Goal: Information Seeking & Learning: Check status

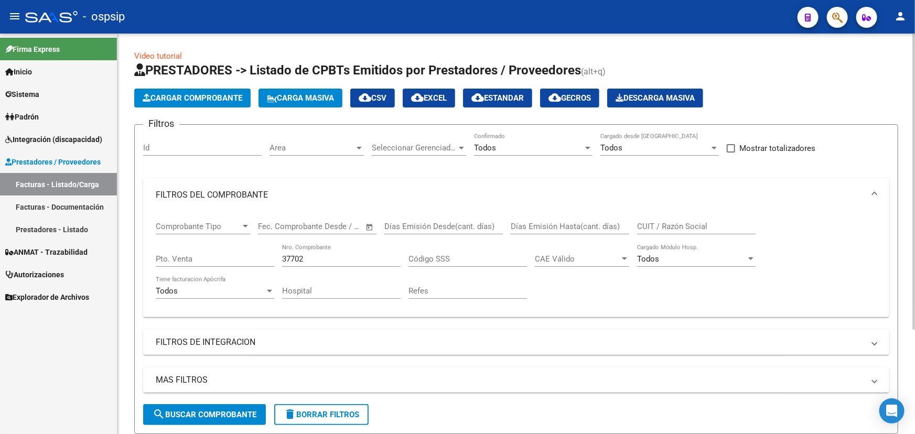
scroll to position [142, 0]
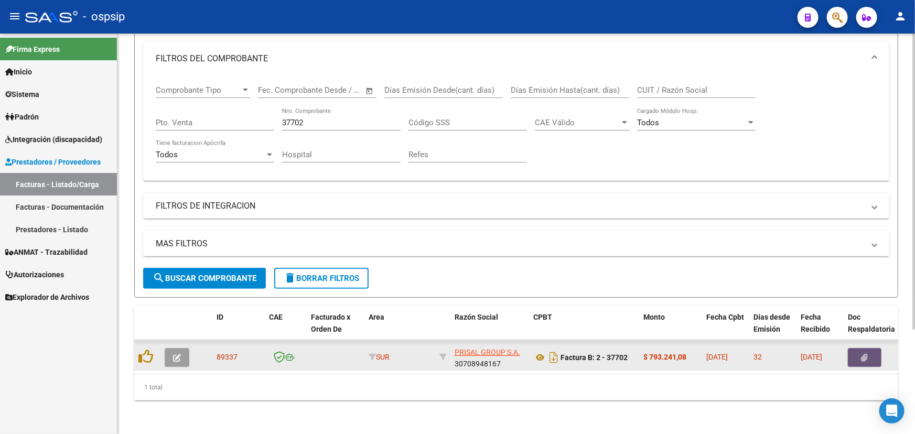
click at [859, 348] on button "button" at bounding box center [865, 357] width 34 height 19
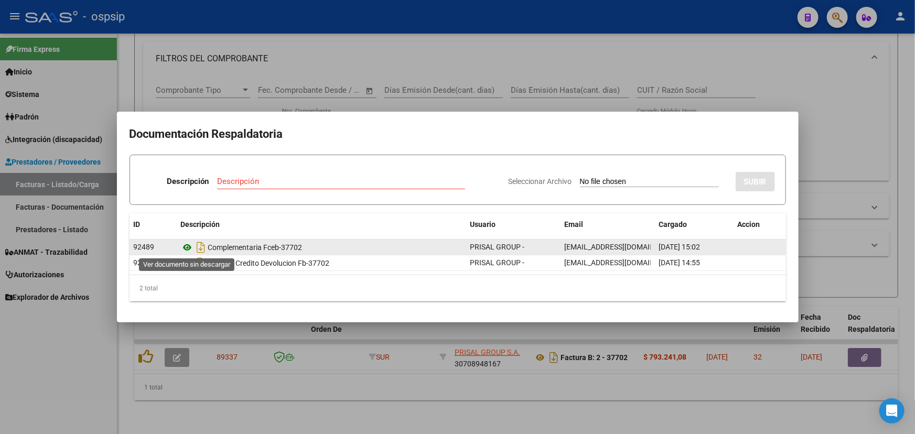
click at [187, 244] on icon at bounding box center [188, 247] width 14 height 13
click at [187, 249] on icon at bounding box center [188, 247] width 14 height 13
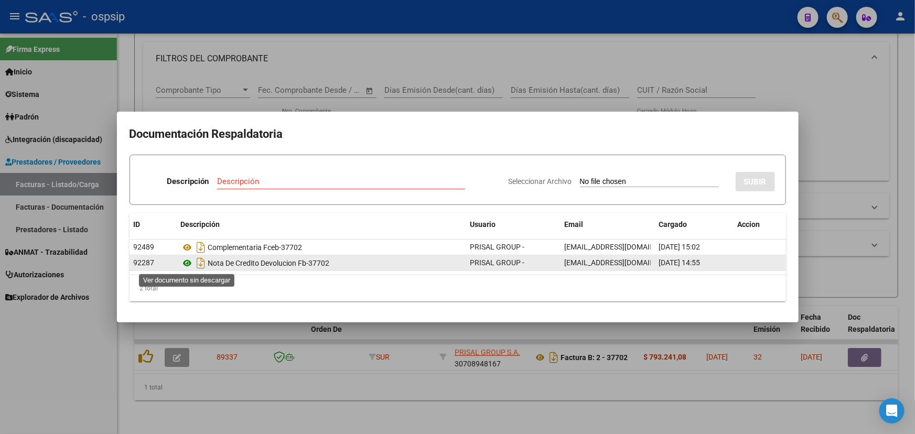
click at [189, 263] on icon at bounding box center [188, 263] width 14 height 13
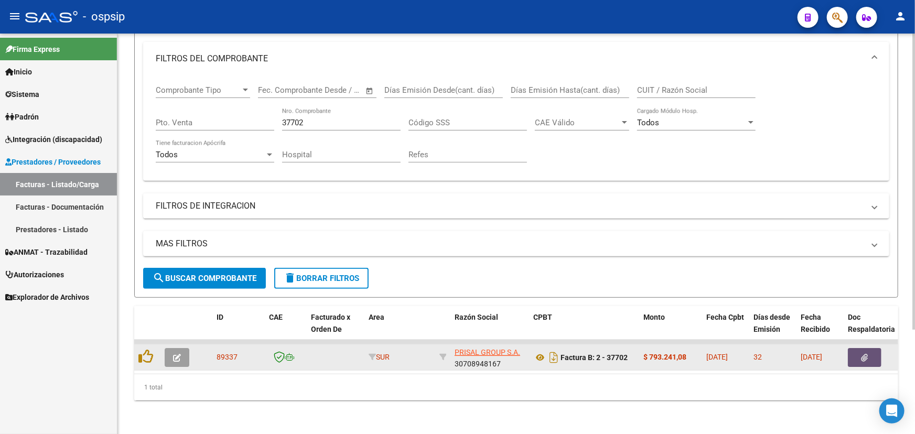
click at [866, 354] on icon "button" at bounding box center [865, 358] width 7 height 8
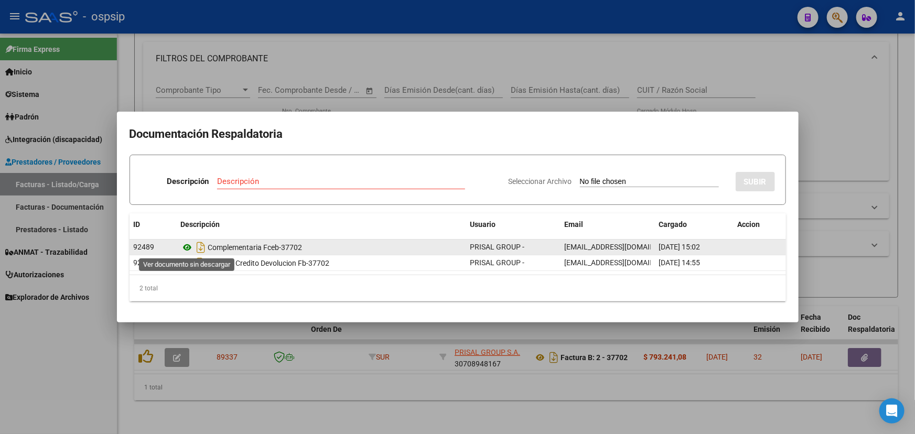
click at [187, 249] on icon at bounding box center [188, 247] width 14 height 13
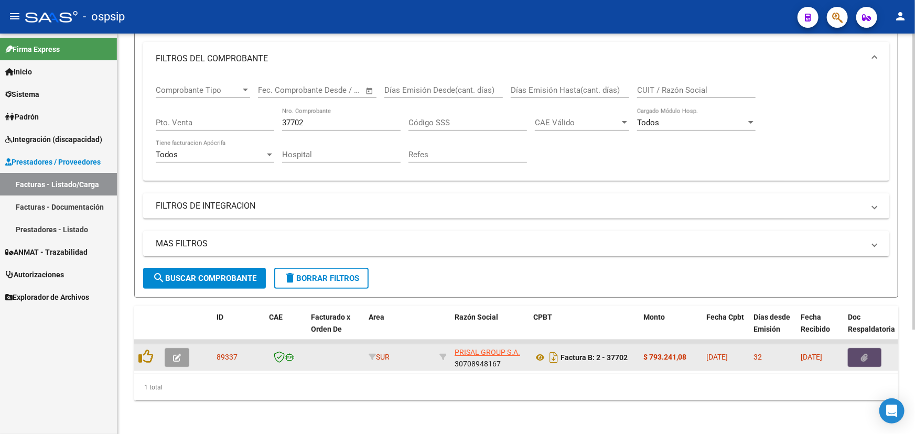
click at [865, 348] on button "button" at bounding box center [865, 357] width 34 height 19
click at [543, 351] on icon at bounding box center [540, 357] width 14 height 13
click at [181, 348] on button "button" at bounding box center [177, 357] width 25 height 19
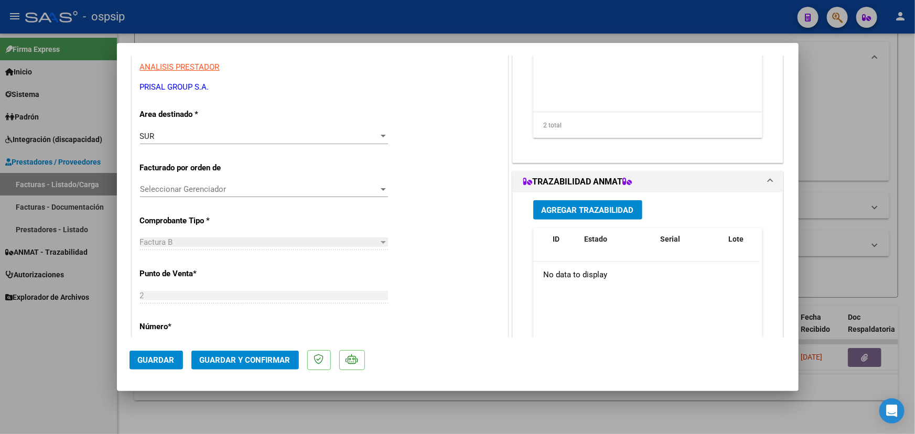
scroll to position [238, 0]
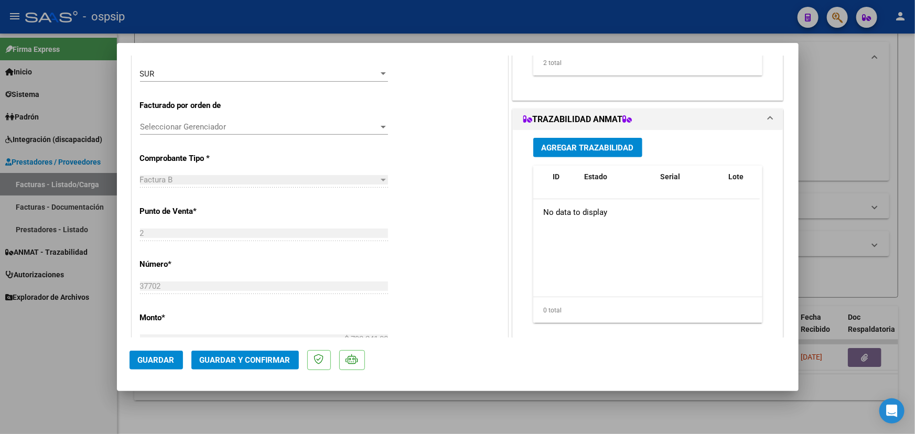
click at [589, 147] on span "Agregar Trazabilidad" at bounding box center [588, 147] width 92 height 9
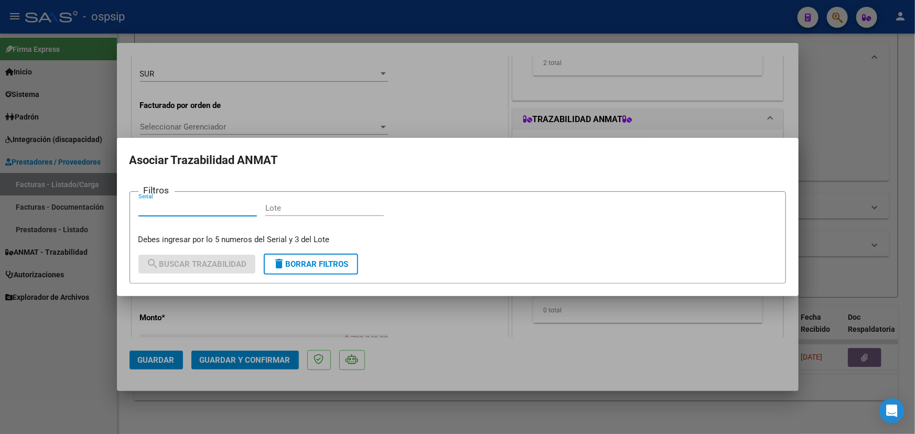
paste input "1118576911GFX2"
type input "1118576911GFX2"
click at [289, 206] on input "Lote" at bounding box center [324, 207] width 119 height 9
paste input "5F455A"
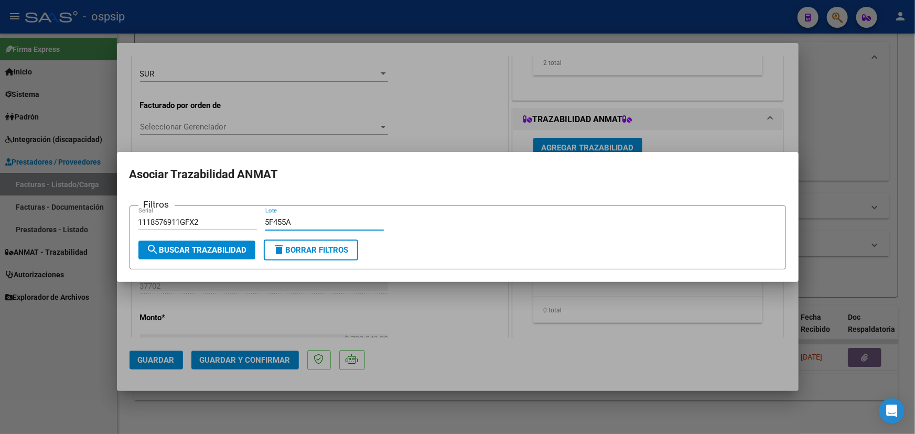
type input "5F455A"
click at [194, 251] on span "search Buscar Trazabilidad" at bounding box center [197, 249] width 100 height 9
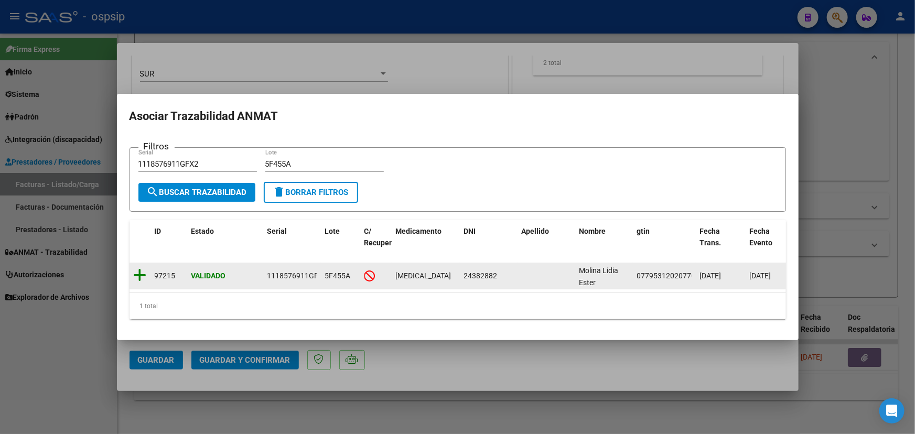
click at [140, 271] on icon at bounding box center [140, 275] width 13 height 15
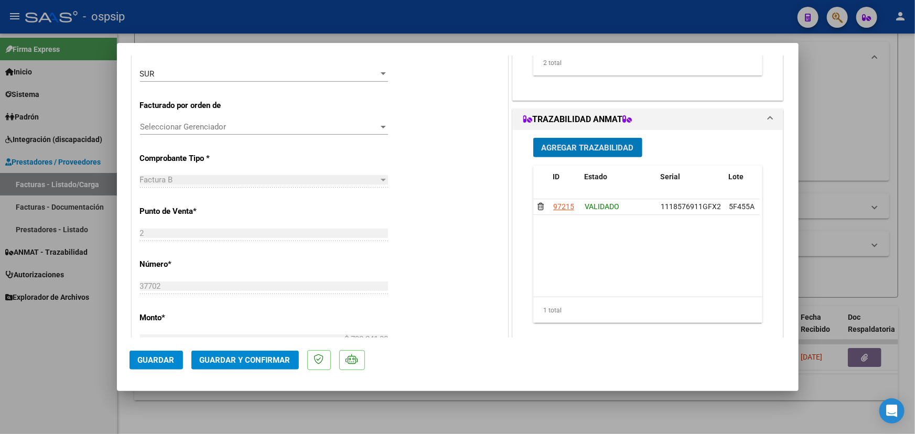
click at [549, 151] on span "Agregar Trazabilidad" at bounding box center [588, 147] width 92 height 9
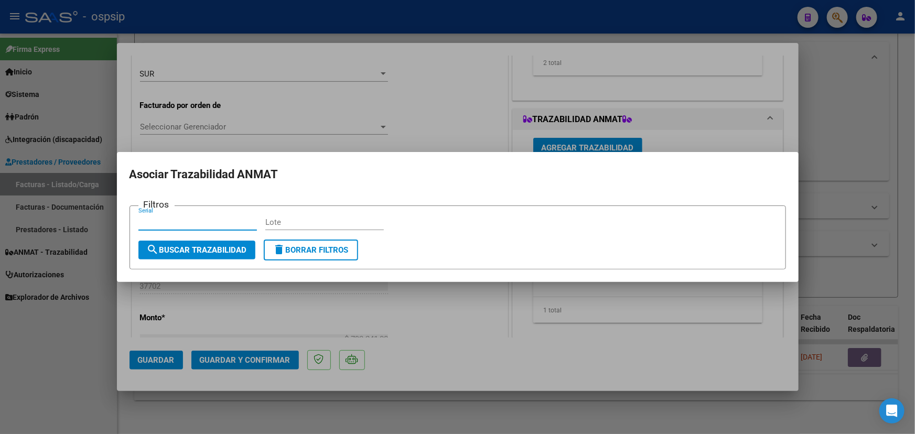
paste input "111D5344MAW9CP"
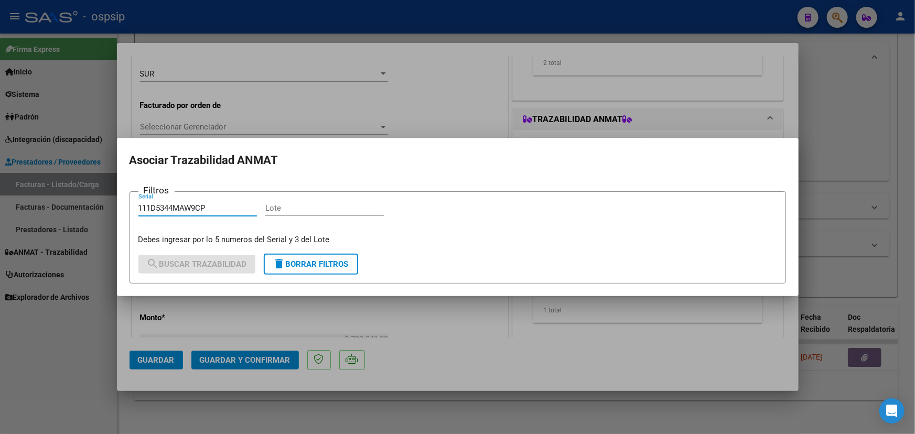
type input "111D5344MAW9CP"
paste input "4F290A"
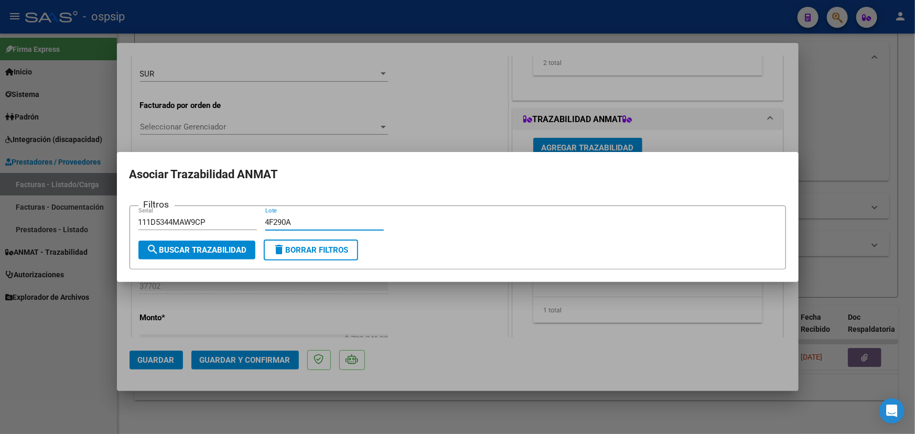
type input "4F290A"
click at [219, 257] on button "search Buscar Trazabilidad" at bounding box center [196, 250] width 117 height 19
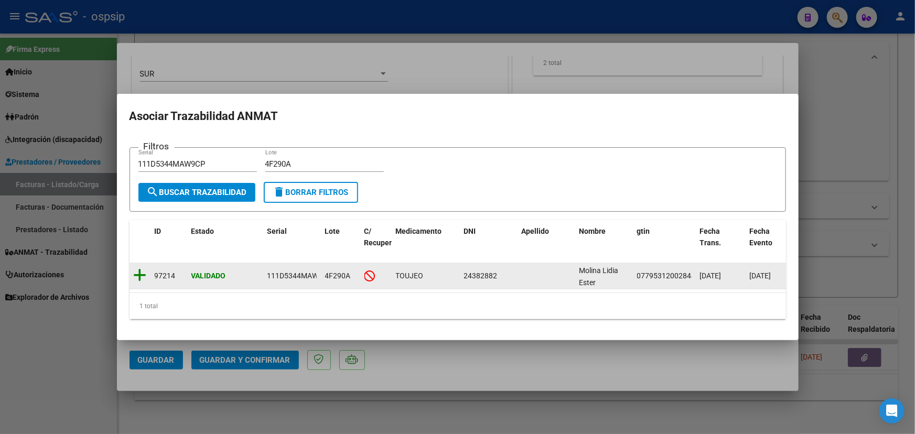
click at [139, 268] on icon at bounding box center [140, 275] width 13 height 15
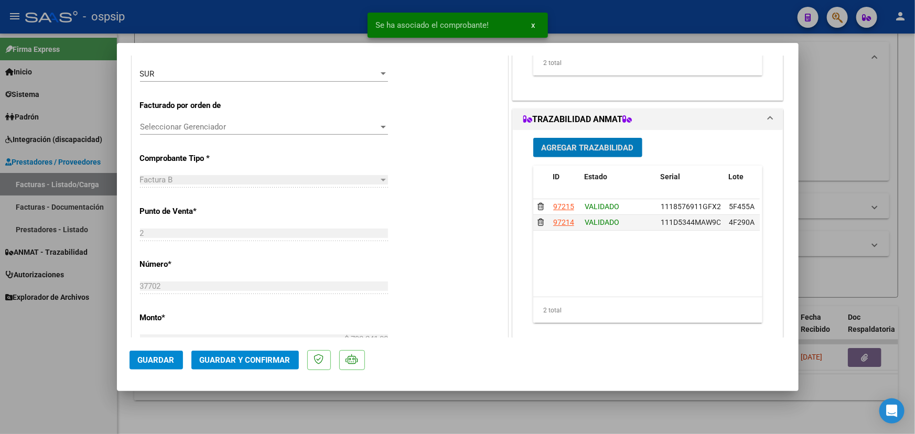
click at [164, 360] on span "Guardar" at bounding box center [156, 360] width 37 height 9
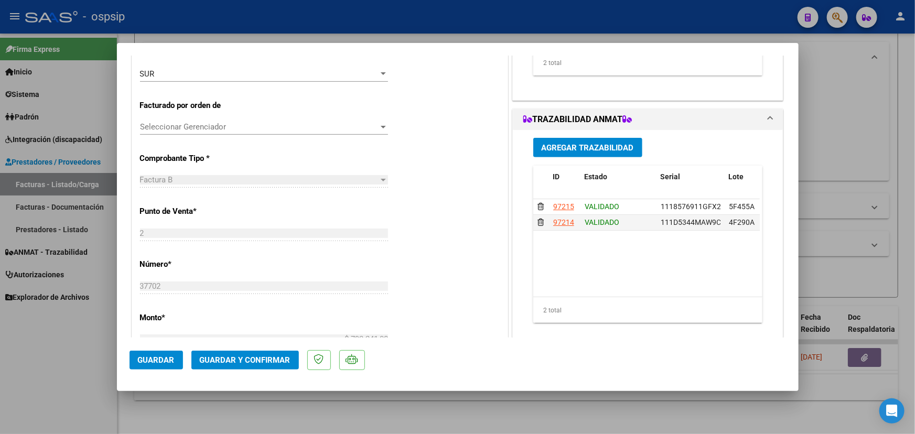
click at [243, 356] on span "Guardar y Confirmar" at bounding box center [245, 360] width 91 height 9
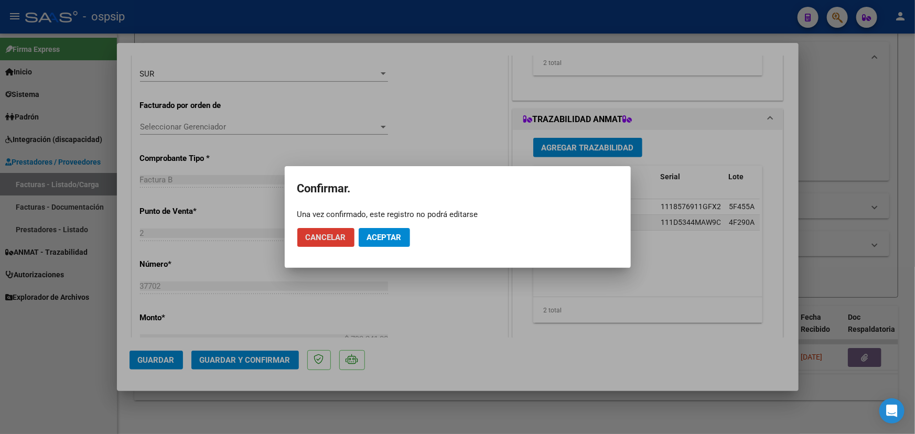
click at [373, 231] on button "Aceptar" at bounding box center [384, 237] width 51 height 19
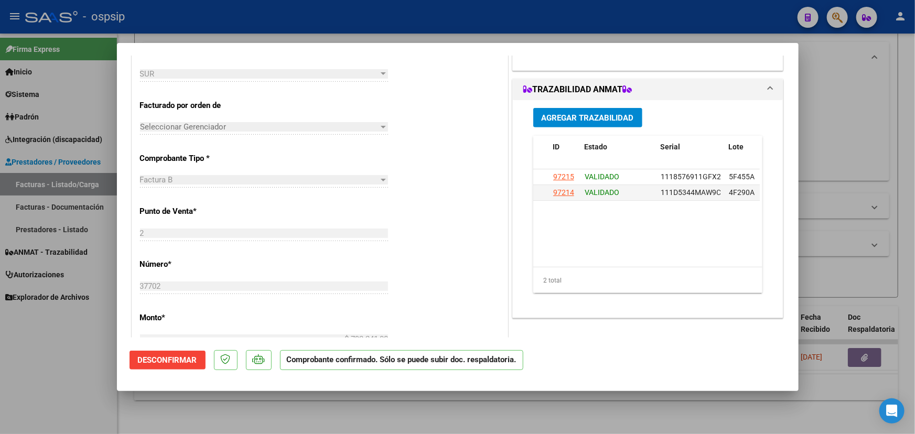
type input "$ 0,00"
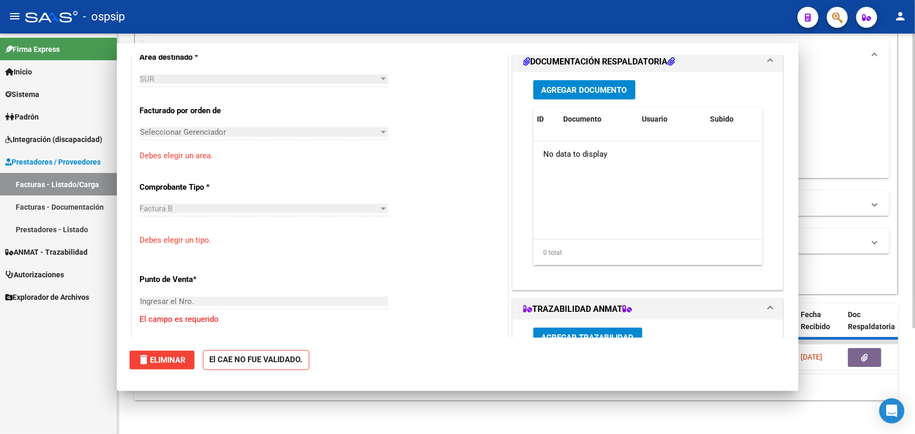
scroll to position [0, 0]
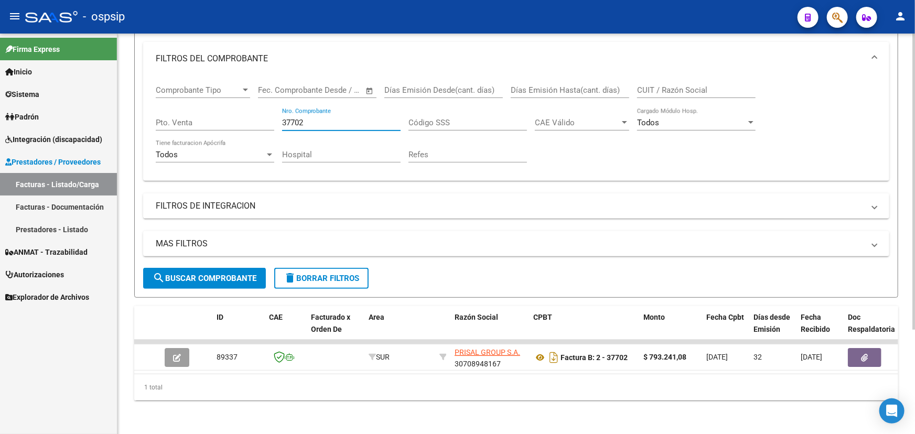
click at [292, 118] on input "37702" at bounding box center [341, 122] width 119 height 9
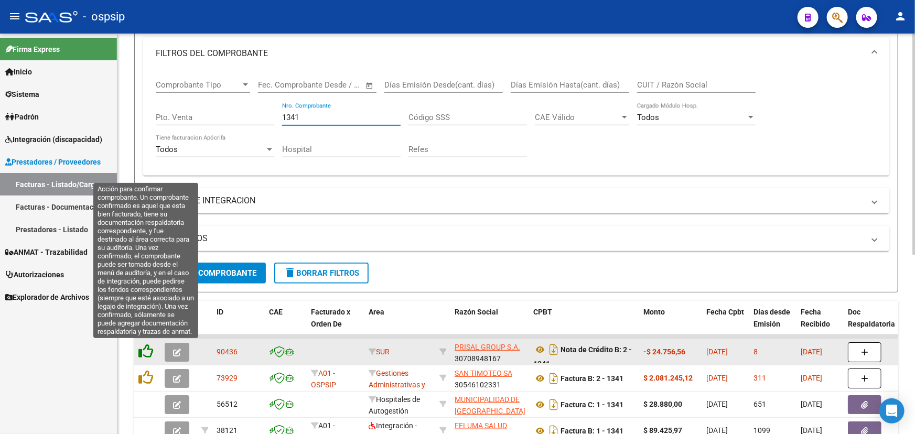
type input "1341"
click at [148, 352] on icon at bounding box center [145, 351] width 15 height 15
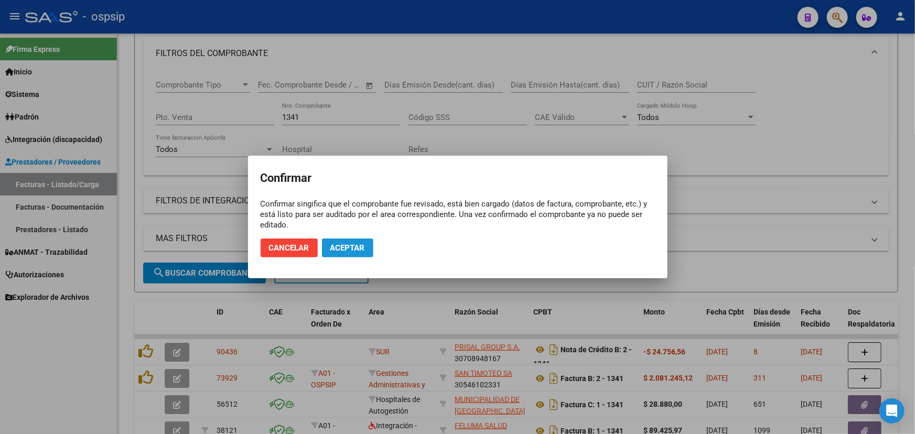
click at [367, 245] on button "Aceptar" at bounding box center [347, 248] width 51 height 19
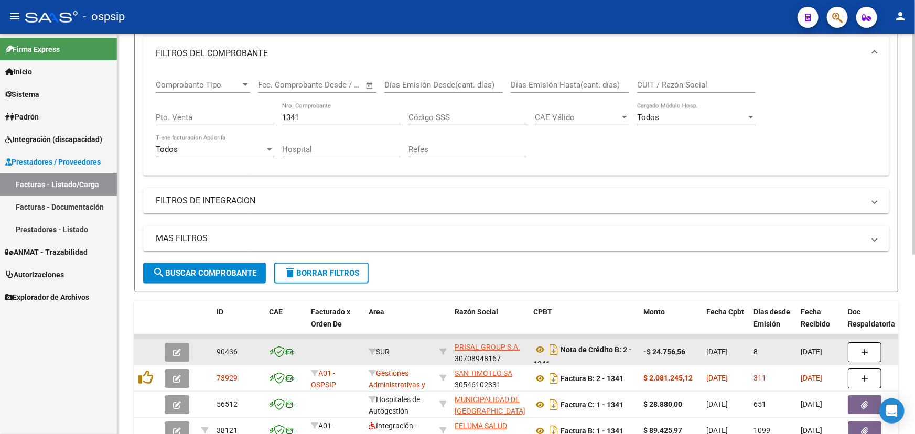
click at [178, 349] on icon "button" at bounding box center [177, 353] width 8 height 8
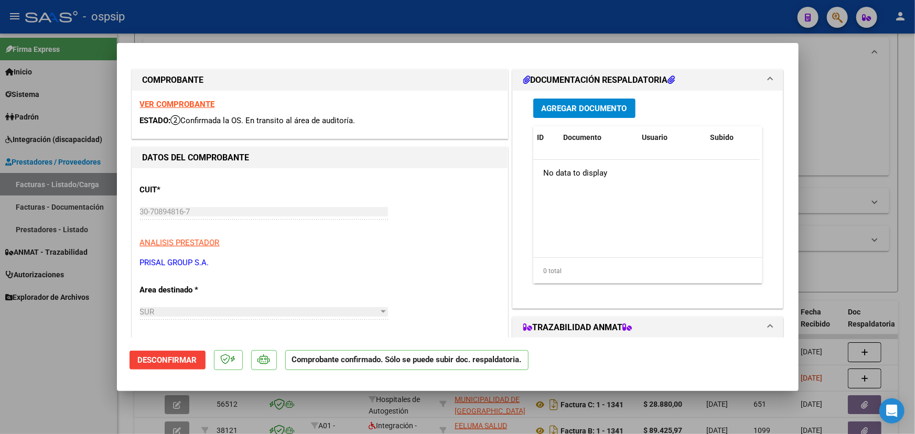
click at [162, 357] on span "Desconfirmar" at bounding box center [167, 360] width 59 height 9
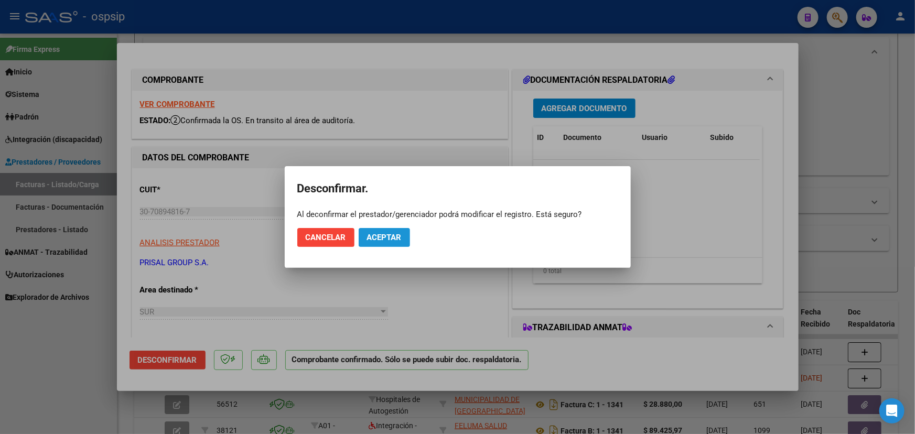
click at [393, 231] on button "Aceptar" at bounding box center [384, 237] width 51 height 19
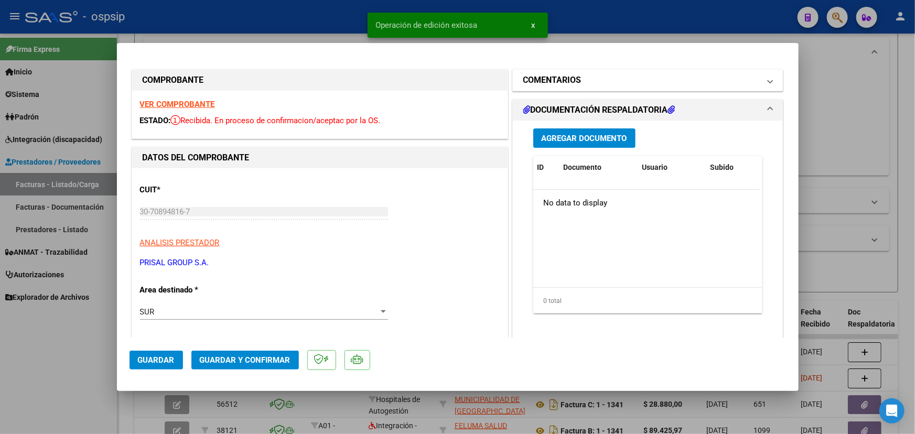
click at [592, 73] on mat-expansion-panel-header "COMENTARIOS" at bounding box center [648, 80] width 271 height 21
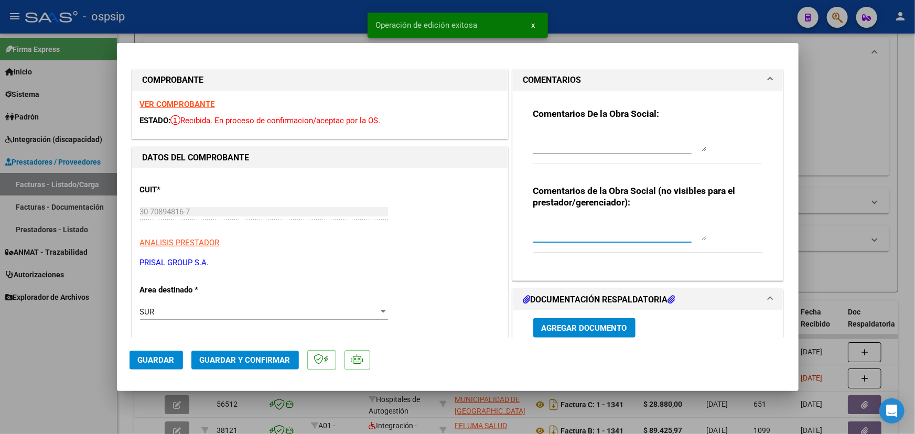
click at [592, 233] on textarea at bounding box center [619, 229] width 173 height 21
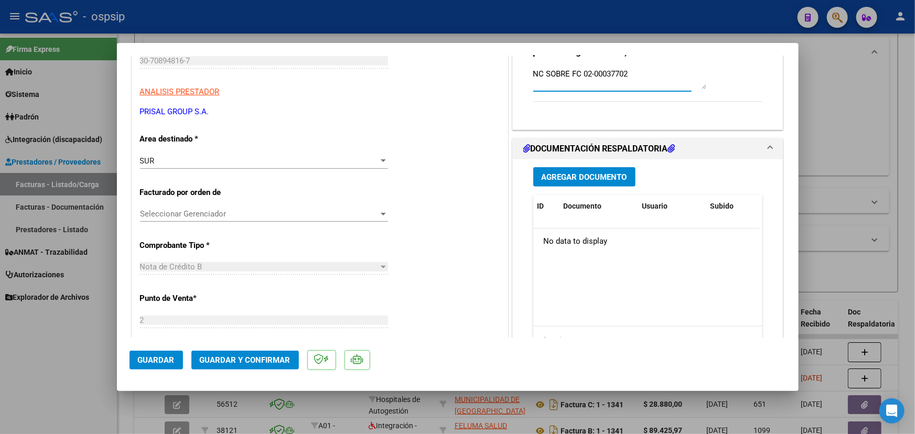
scroll to position [190, 0]
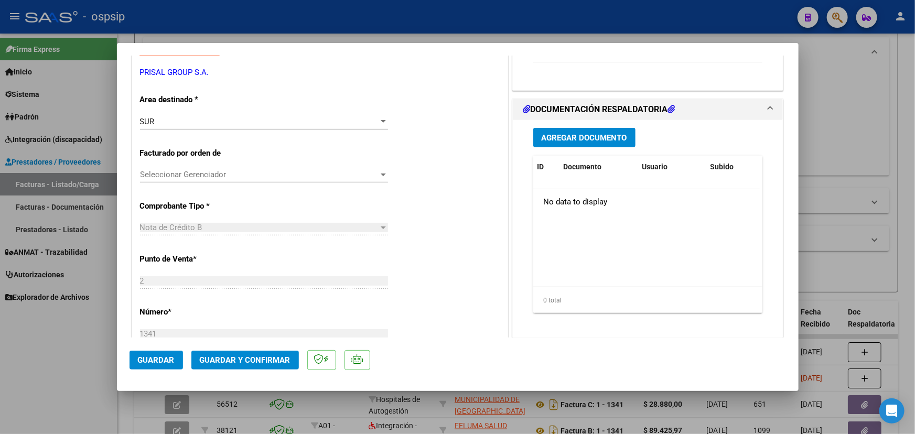
type textarea "NC SOBRE FC 02-00037702"
click at [223, 362] on span "Guardar y Confirmar" at bounding box center [245, 360] width 91 height 9
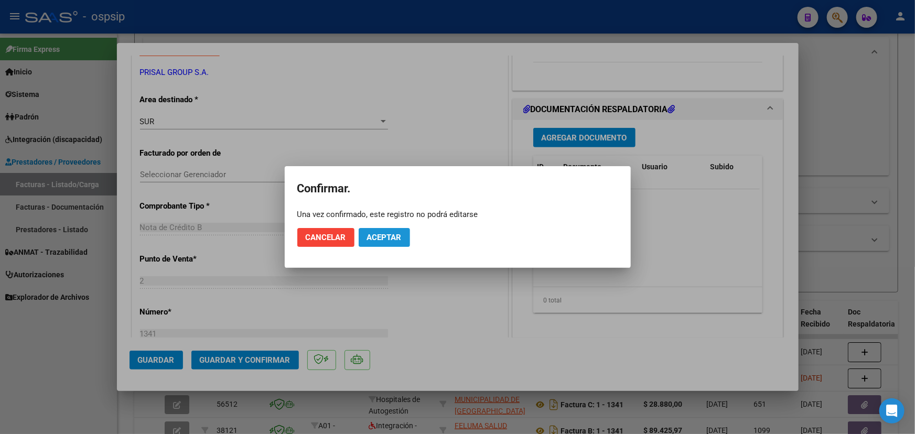
click at [367, 239] on span "Aceptar" at bounding box center [384, 237] width 35 height 9
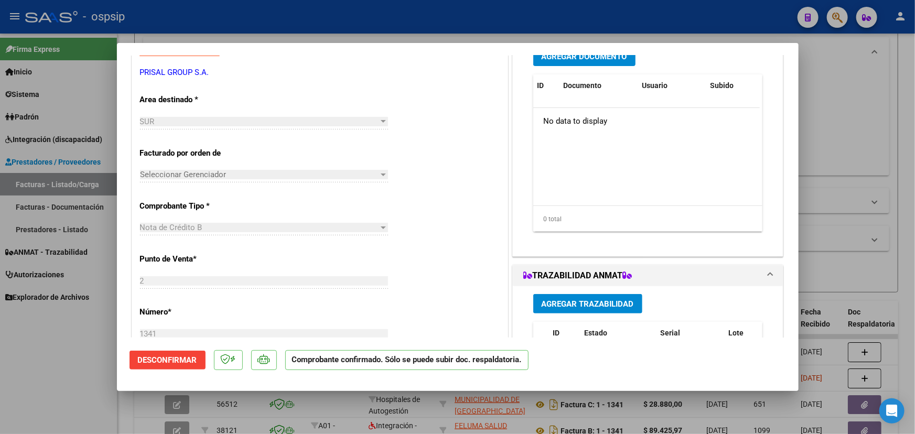
type input "$ 0,00"
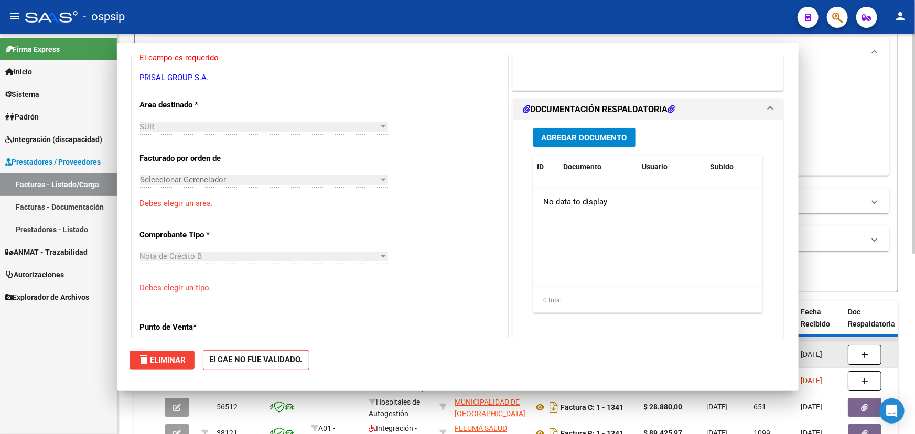
scroll to position [196, 0]
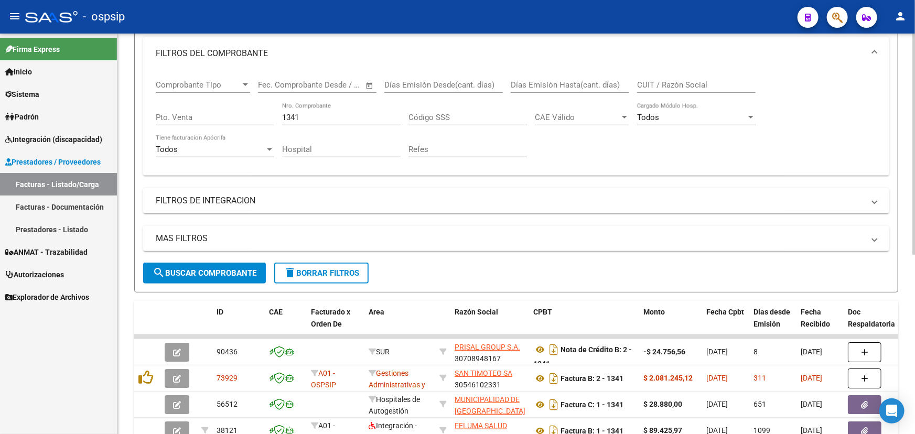
click at [295, 114] on input "1341" at bounding box center [341, 117] width 119 height 9
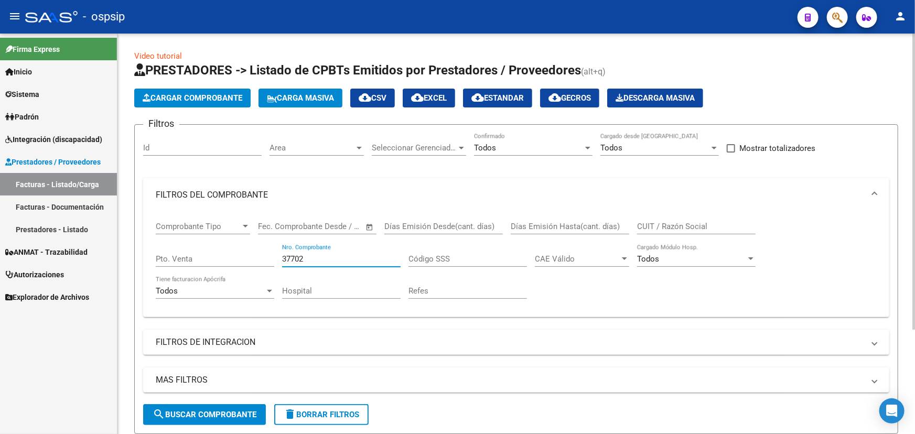
scroll to position [0, 0]
click at [295, 254] on input "37702" at bounding box center [341, 258] width 119 height 9
click at [296, 254] on input "37702" at bounding box center [341, 258] width 119 height 9
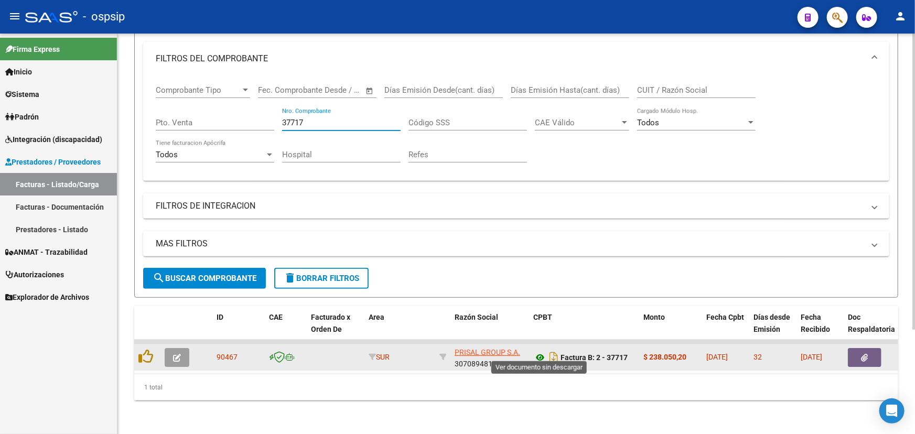
type input "37717"
click at [540, 351] on icon at bounding box center [540, 357] width 14 height 13
click at [180, 354] on icon "button" at bounding box center [177, 358] width 8 height 8
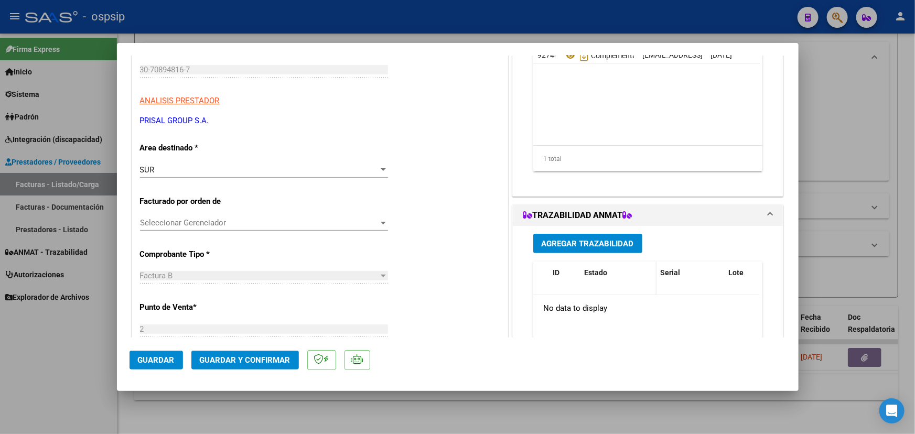
scroll to position [143, 0]
click at [589, 246] on span "Agregar Trazabilidad" at bounding box center [588, 243] width 92 height 9
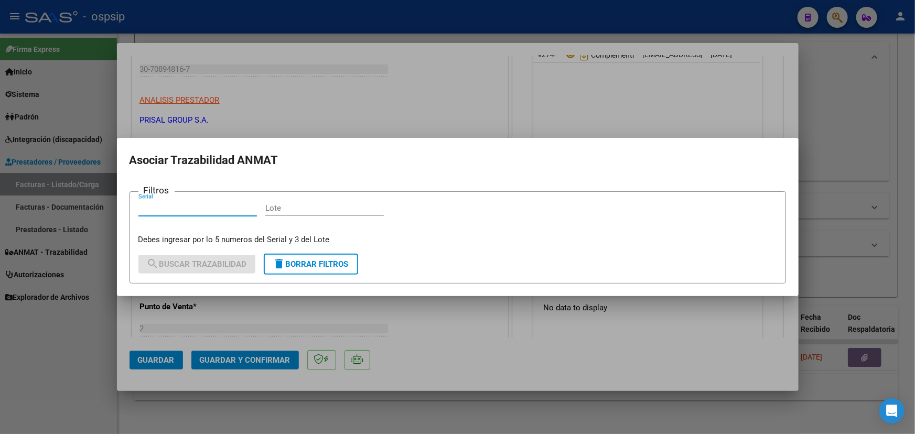
paste input "10042323304784"
type input "10042323304784"
paste input "PA2390"
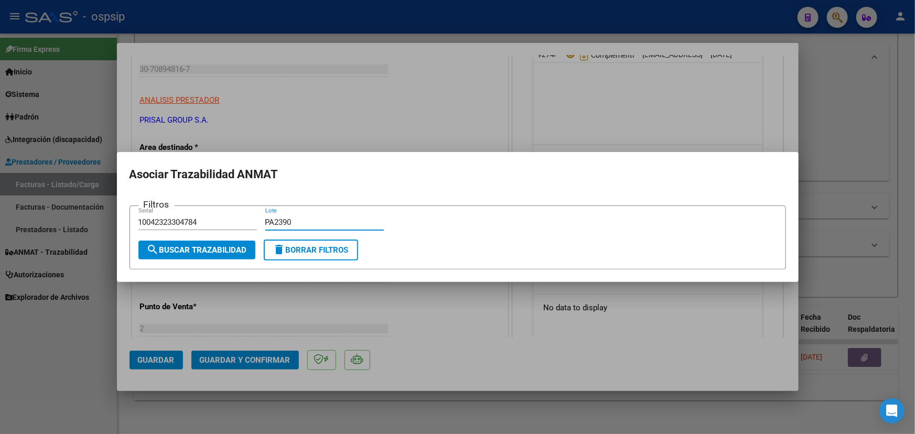
type input "PA2390"
click at [211, 246] on span "search Buscar Trazabilidad" at bounding box center [197, 249] width 100 height 9
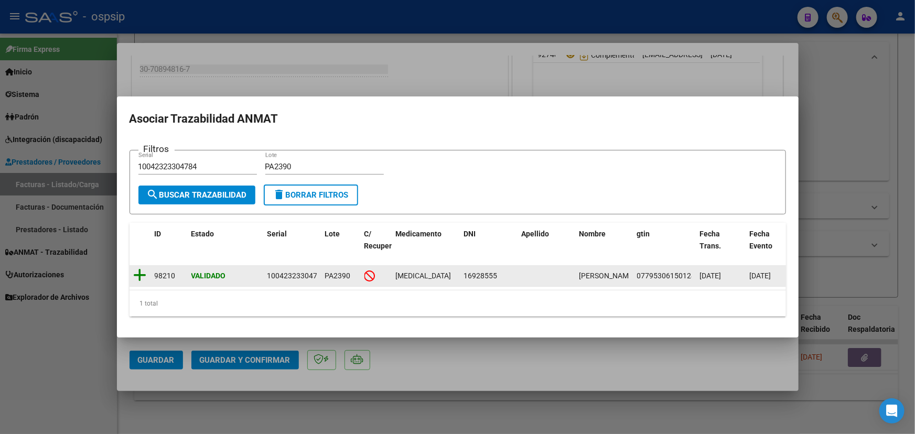
click at [144, 270] on icon at bounding box center [140, 275] width 13 height 15
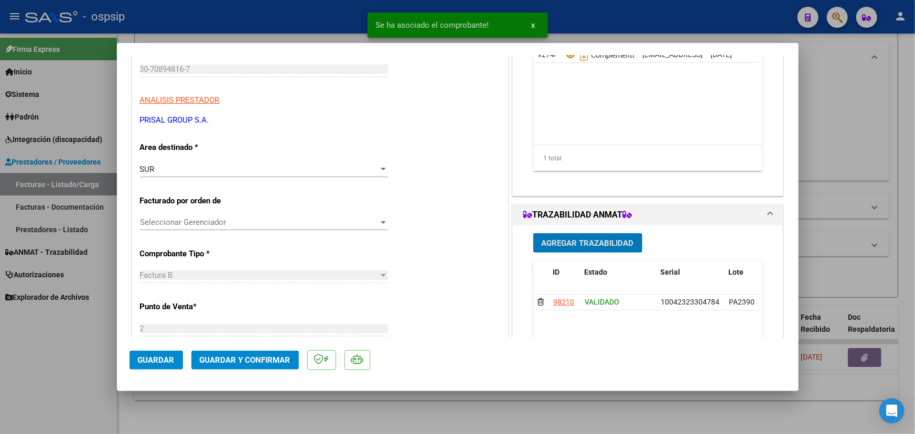
click at [160, 360] on span "Guardar" at bounding box center [156, 360] width 37 height 9
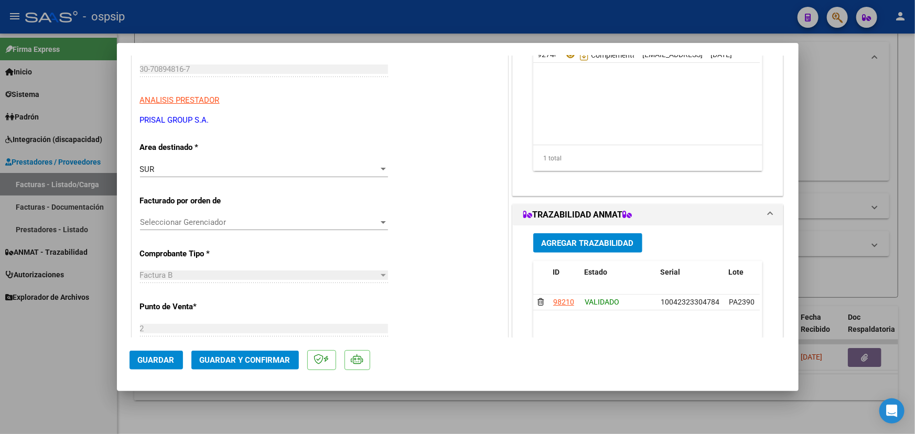
click at [238, 360] on span "Guardar y Confirmar" at bounding box center [245, 360] width 91 height 9
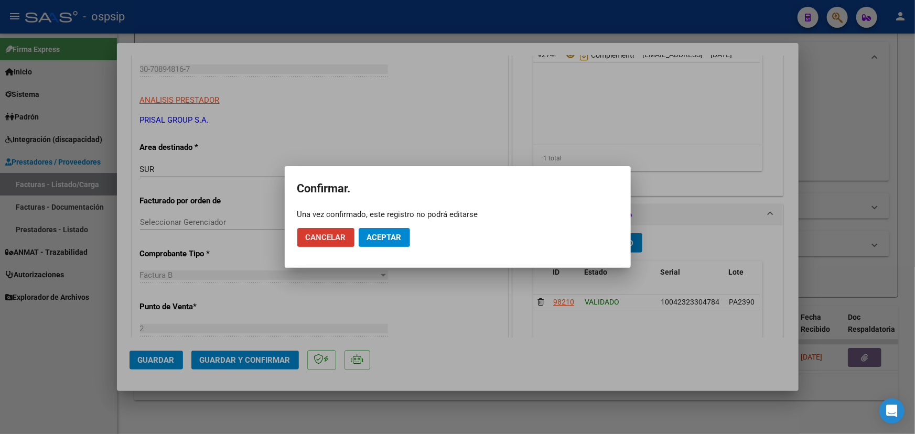
click at [341, 236] on span "Cancelar" at bounding box center [326, 237] width 40 height 9
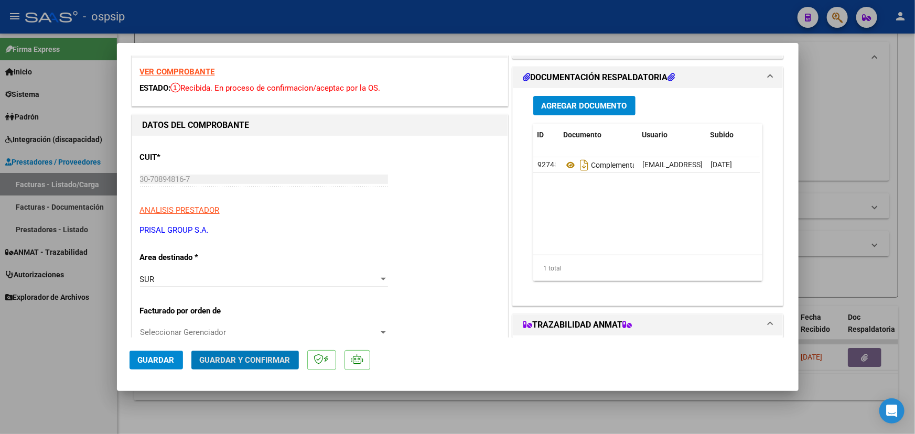
scroll to position [47, 0]
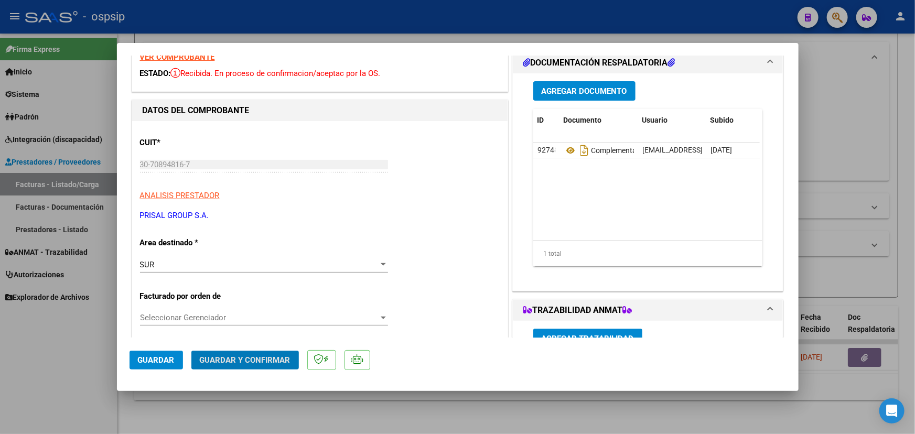
click at [229, 361] on span "Guardar y Confirmar" at bounding box center [245, 360] width 91 height 9
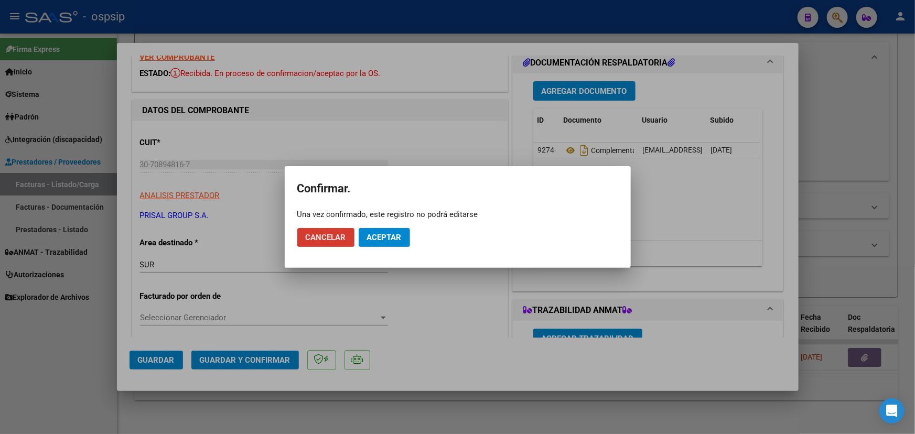
click at [404, 235] on button "Aceptar" at bounding box center [384, 237] width 51 height 19
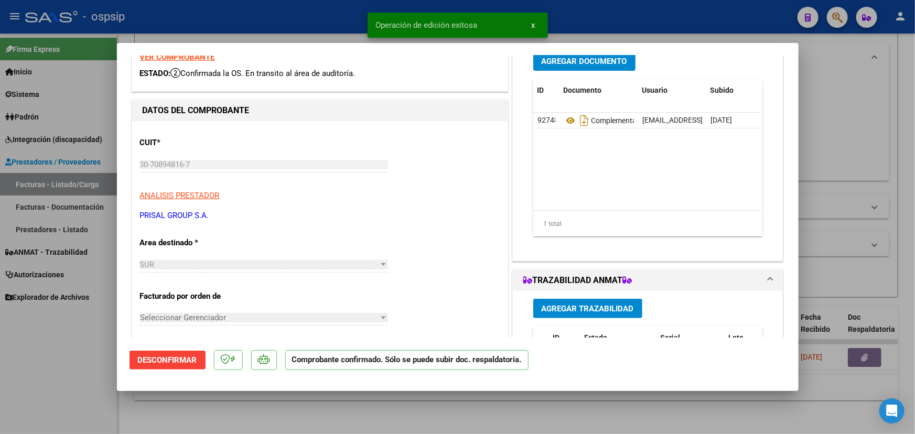
type input "$ 0,00"
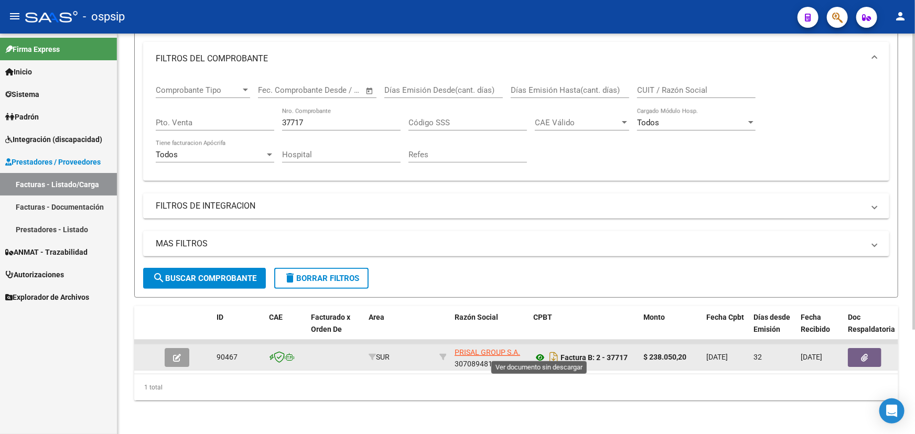
click at [538, 351] on icon at bounding box center [540, 357] width 14 height 13
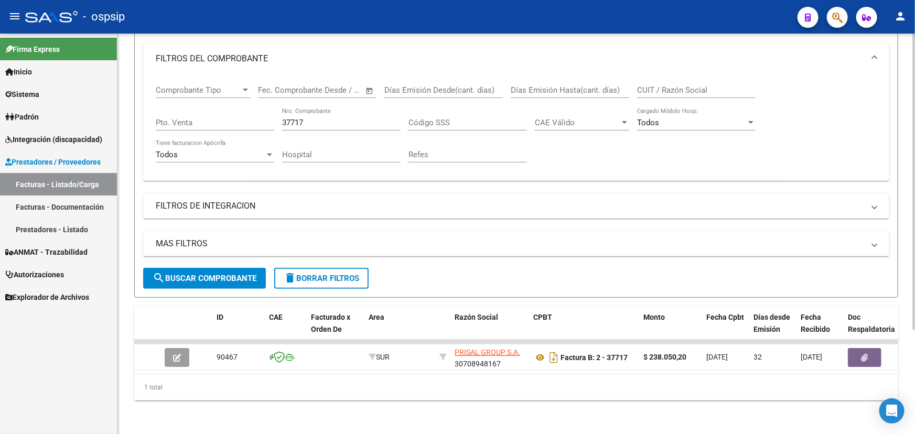
click at [295, 120] on input "37717" at bounding box center [341, 122] width 119 height 9
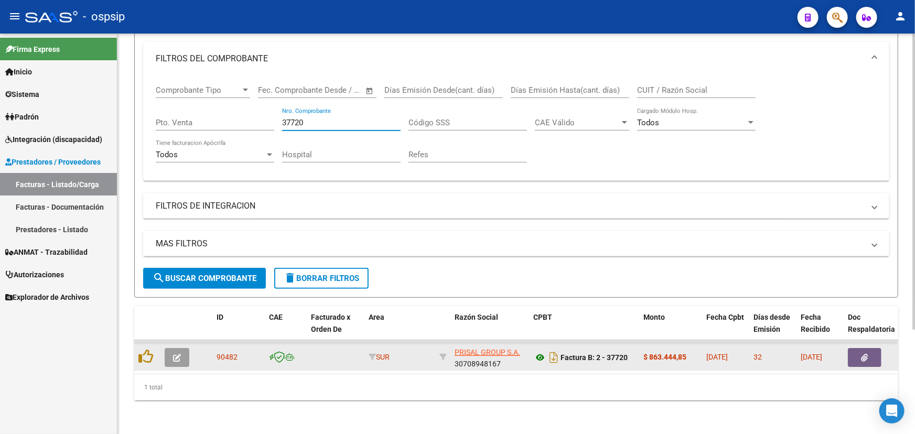
type input "37720"
click at [534, 351] on icon at bounding box center [540, 357] width 14 height 13
click at [543, 351] on icon at bounding box center [540, 357] width 14 height 13
click at [184, 353] on button "button" at bounding box center [177, 357] width 25 height 19
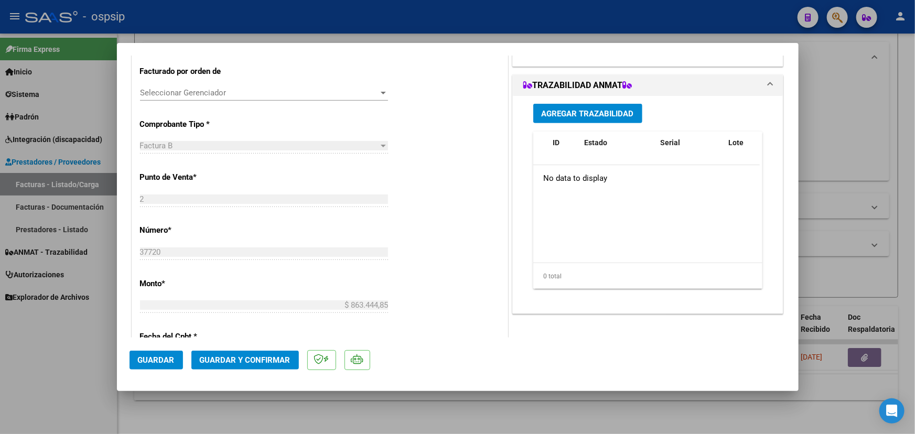
scroll to position [286, 0]
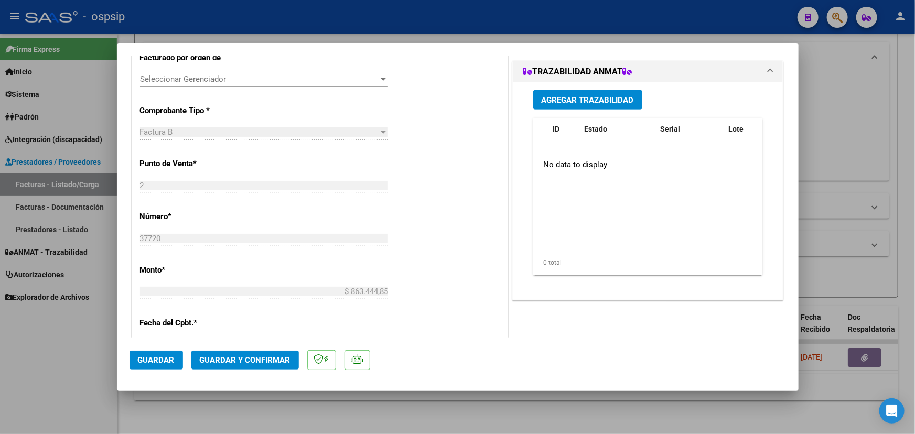
click at [594, 100] on span "Agregar Trazabilidad" at bounding box center [588, 99] width 92 height 9
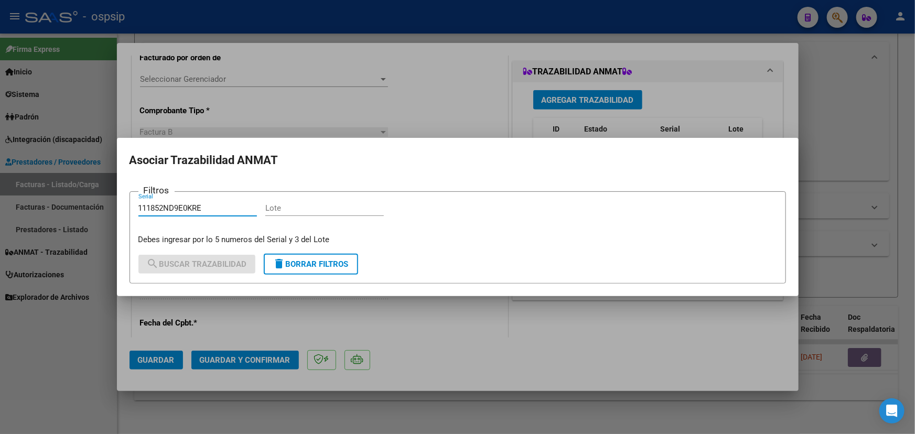
type input "111852ND9E0KRE"
paste input "4F9986A"
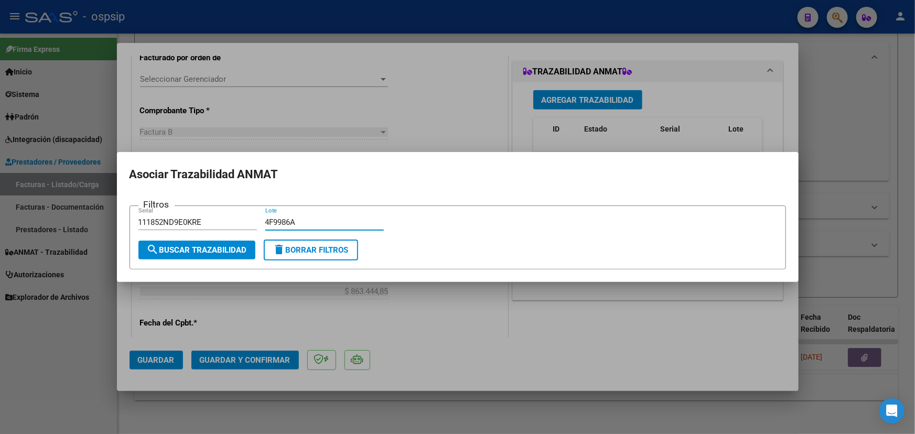
type input "4F9986A"
click at [206, 248] on span "search Buscar Trazabilidad" at bounding box center [197, 249] width 100 height 9
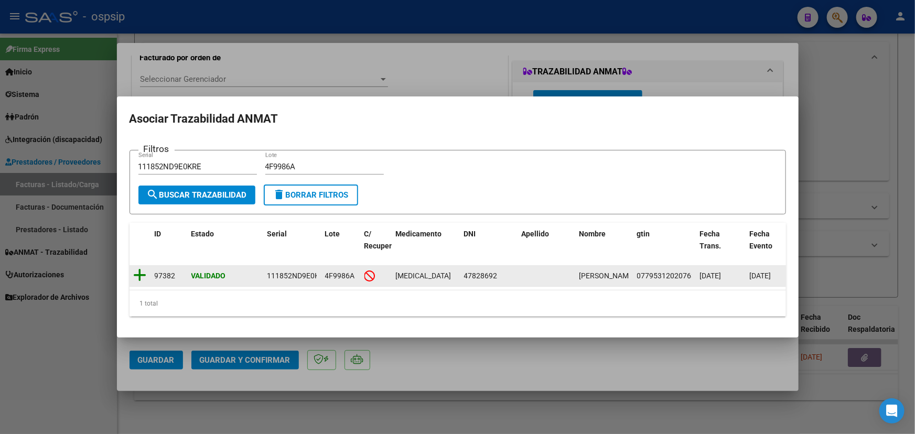
click at [140, 269] on icon at bounding box center [140, 275] width 13 height 15
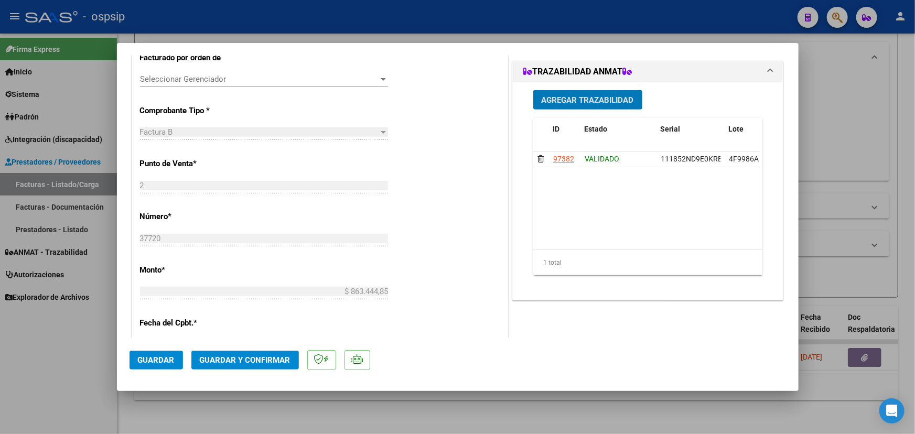
click at [569, 110] on div "Agregar Trazabilidad ID Estado Serial Lote C/ Rec Apellido Nombre DNI Medicamen…" at bounding box center [647, 186] width 245 height 209
click at [570, 105] on button "Agregar Trazabilidad" at bounding box center [587, 99] width 109 height 19
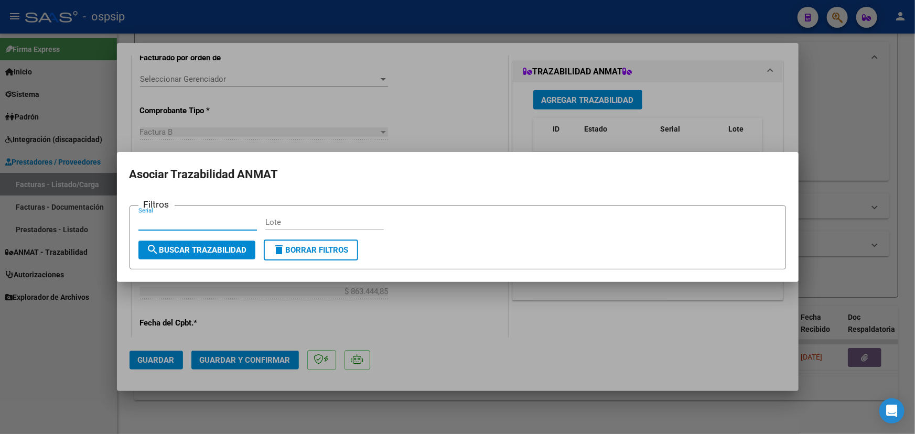
paste input "0915247207"
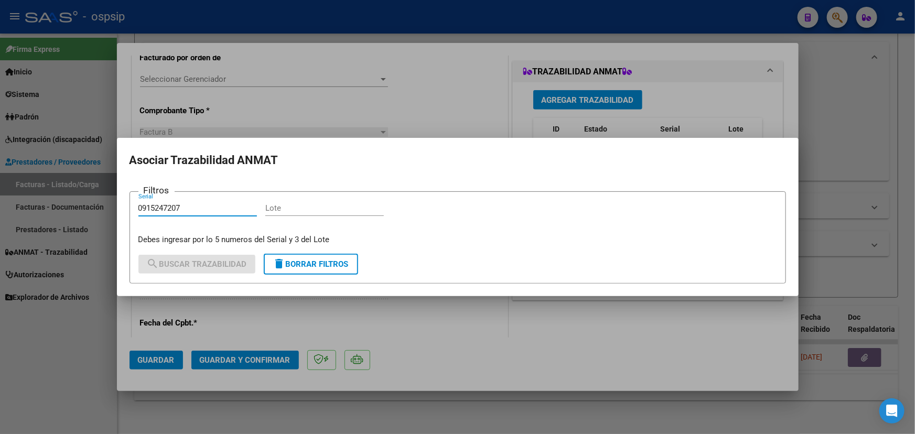
type input "0915247207"
paste input "RT6GP48"
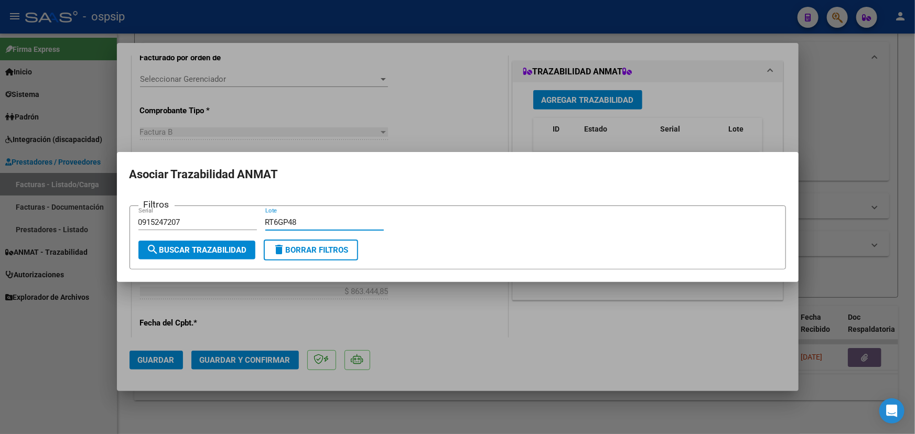
type input "RT6GP48"
click at [209, 252] on span "search Buscar Trazabilidad" at bounding box center [197, 249] width 100 height 9
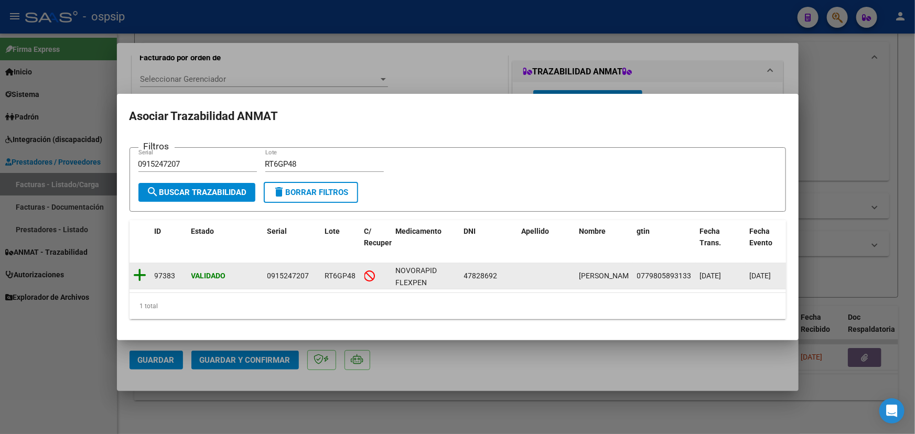
click at [143, 271] on icon at bounding box center [140, 275] width 13 height 15
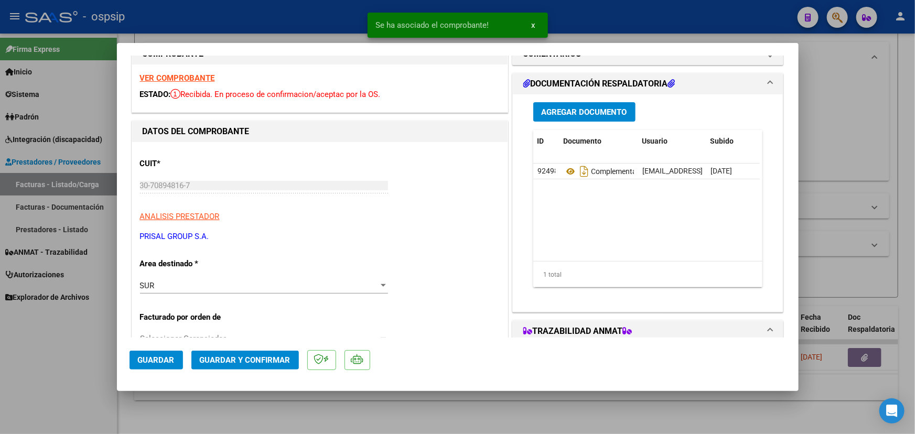
scroll to position [0, 0]
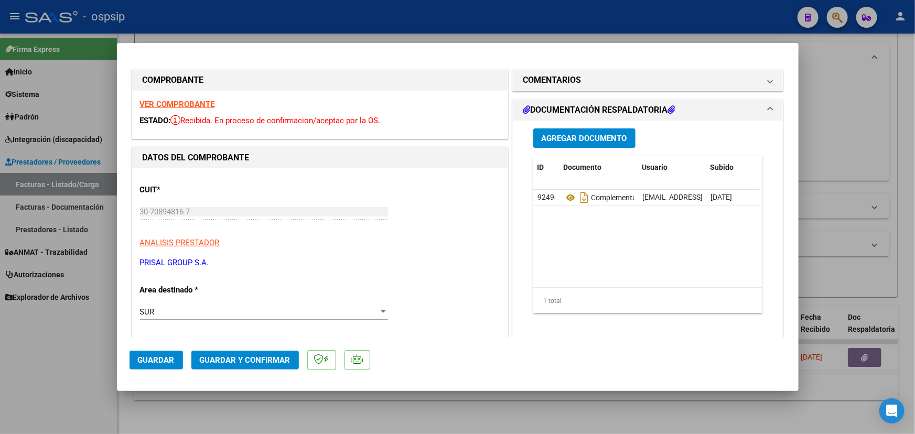
click at [277, 365] on button "Guardar y Confirmar" at bounding box center [245, 360] width 108 height 19
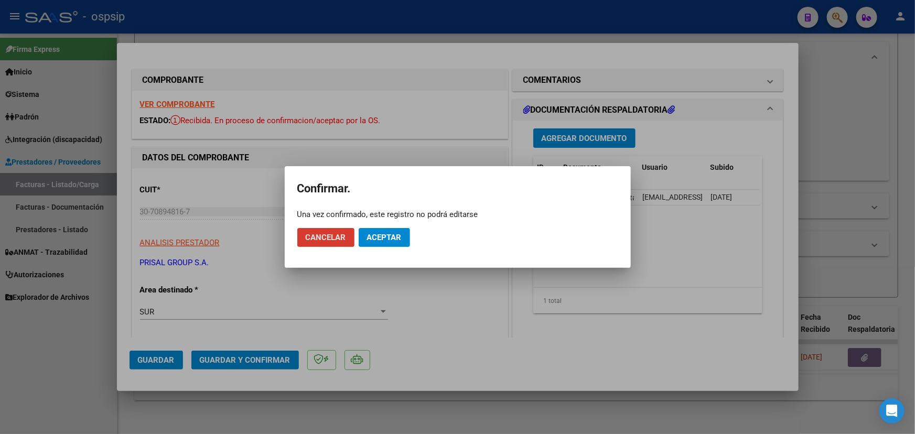
click at [389, 233] on span "Aceptar" at bounding box center [384, 237] width 35 height 9
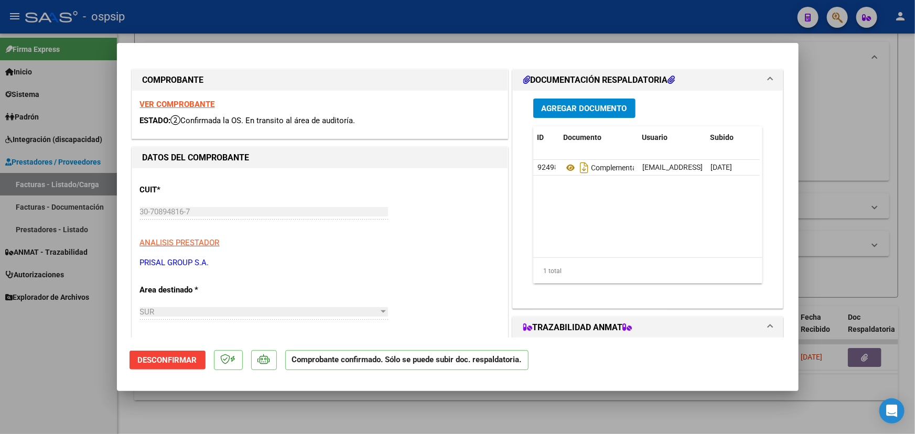
type input "$ 0,00"
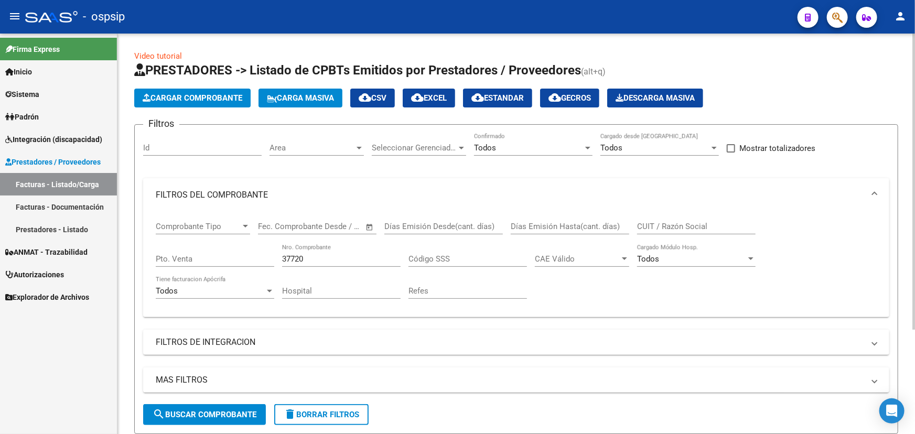
click at [307, 261] on input "37720" at bounding box center [341, 258] width 119 height 9
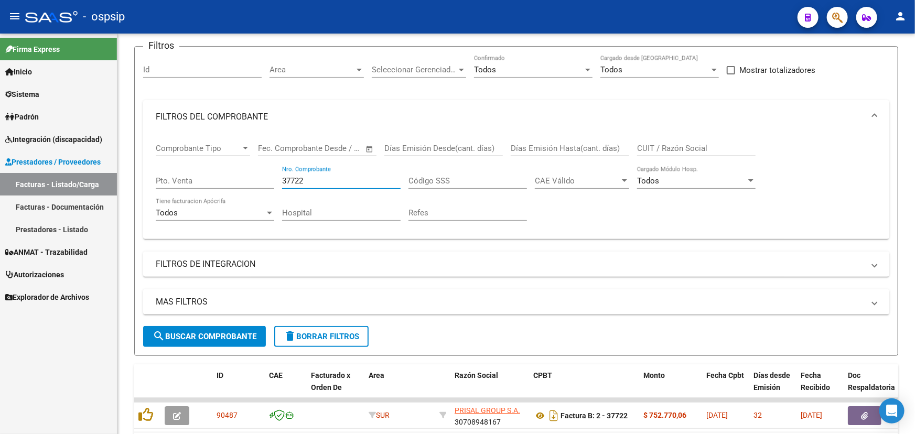
scroll to position [142, 0]
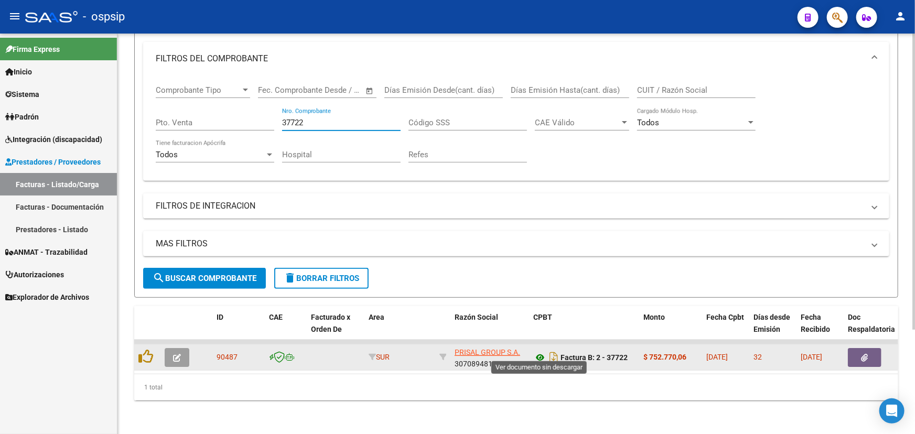
type input "37722"
click at [539, 351] on icon at bounding box center [540, 357] width 14 height 13
click at [540, 351] on icon at bounding box center [540, 357] width 14 height 13
click at [178, 354] on icon "button" at bounding box center [177, 358] width 8 height 8
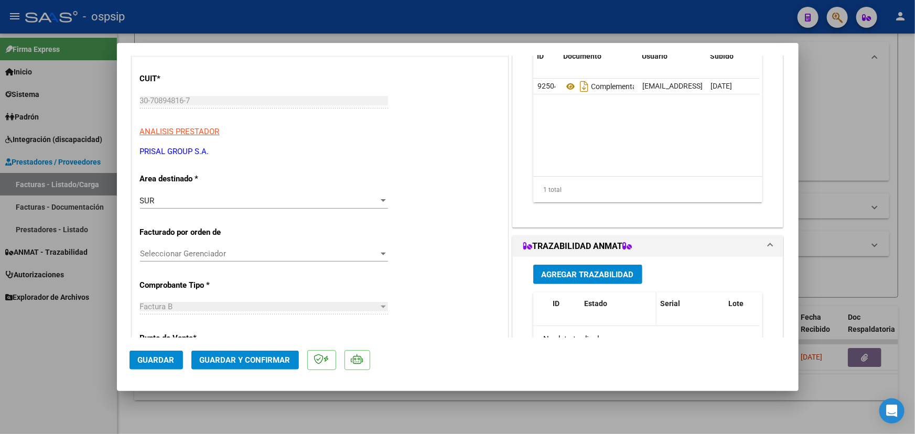
scroll to position [190, 0]
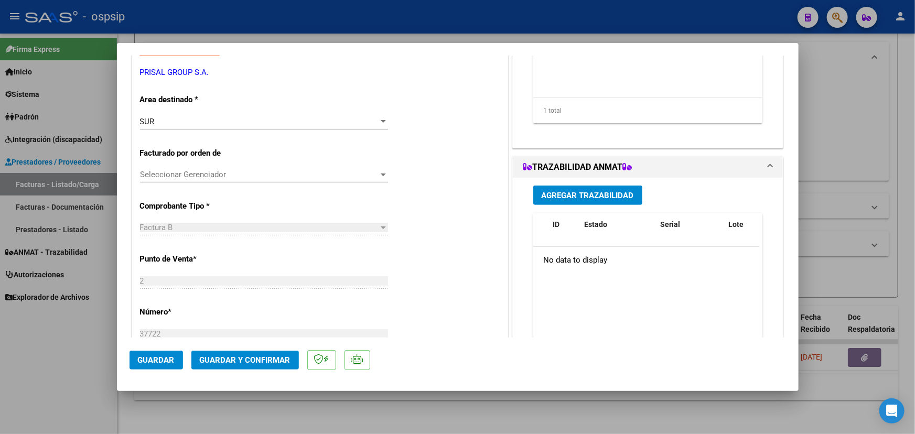
click at [589, 194] on span "Agregar Trazabilidad" at bounding box center [588, 195] width 92 height 9
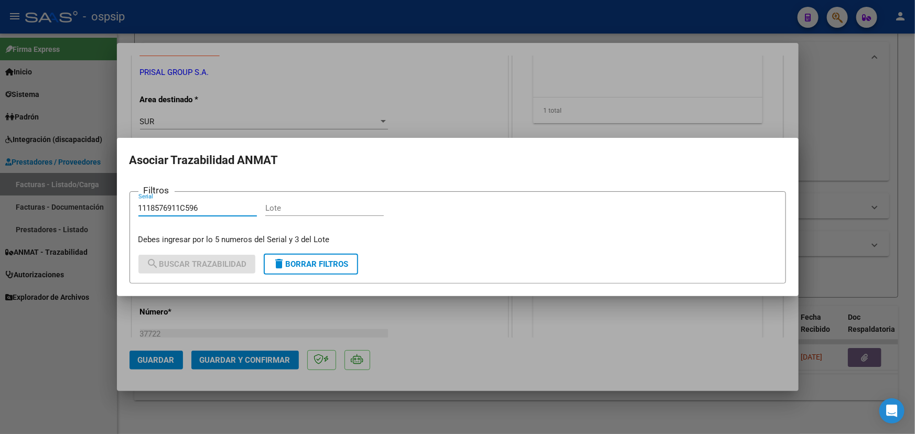
type input "1118576911C596"
paste input "5F455A"
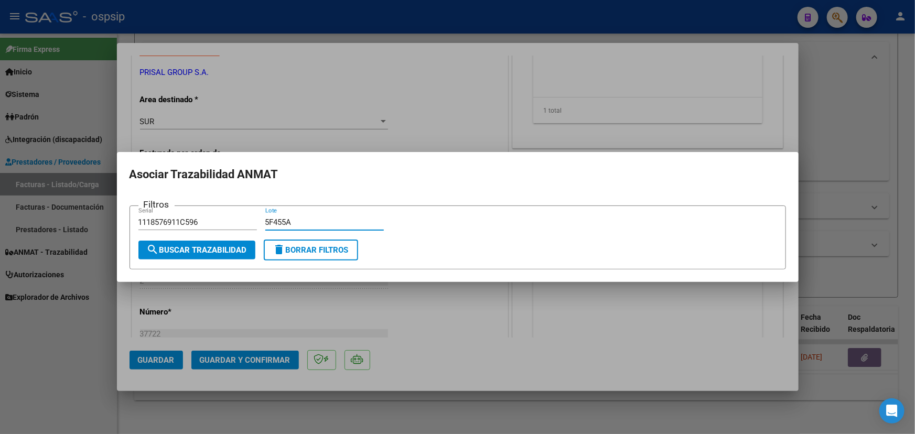
type input "5F455A"
click at [204, 251] on span "search Buscar Trazabilidad" at bounding box center [197, 249] width 100 height 9
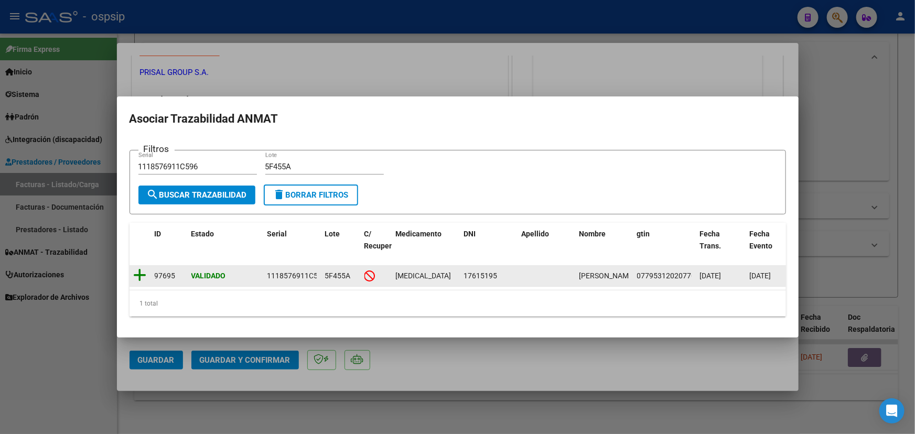
click at [140, 271] on icon at bounding box center [140, 275] width 13 height 15
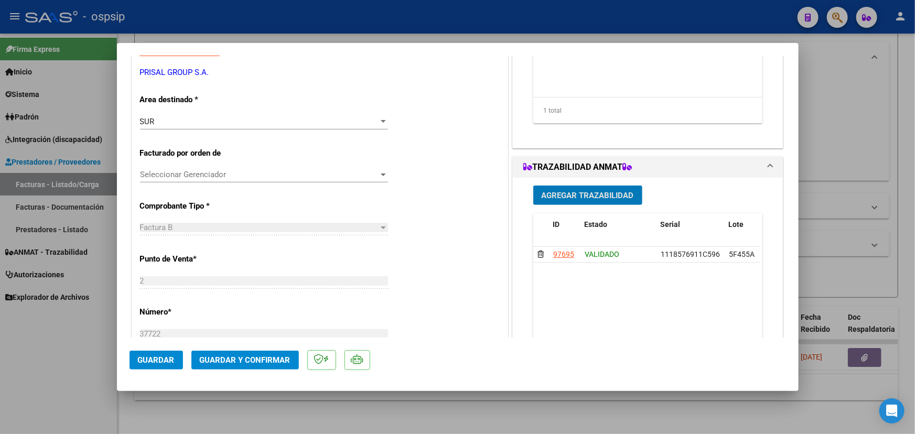
click at [543, 190] on span "Agregar Trazabilidad" at bounding box center [588, 194] width 92 height 9
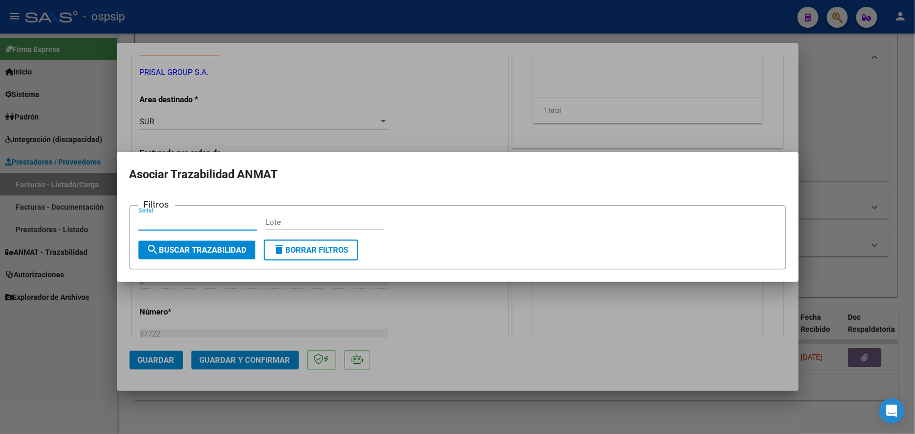
paste input "111754FFHW5G8E"
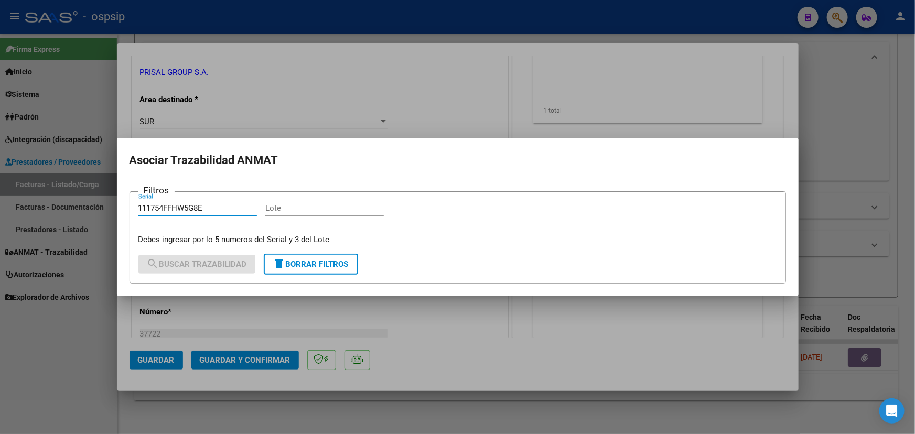
type input "111754FFHW5G8E"
drag, startPoint x: 291, startPoint y: 200, endPoint x: 289, endPoint y: 207, distance: 6.5
paste input "5F0066A"
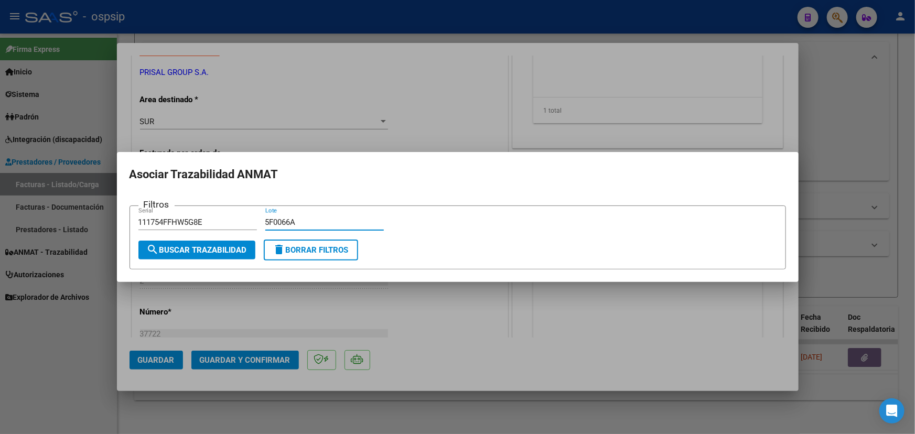
type input "5F0066A"
click at [206, 246] on span "search Buscar Trazabilidad" at bounding box center [197, 249] width 100 height 9
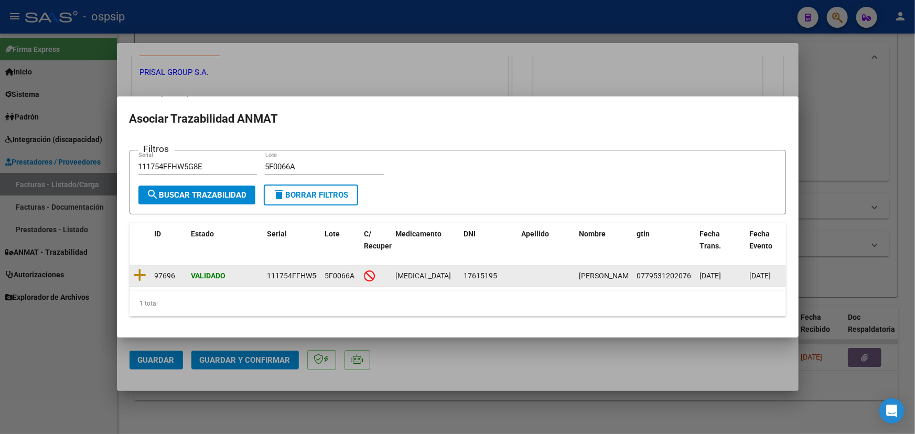
click at [142, 270] on icon at bounding box center [140, 275] width 13 height 15
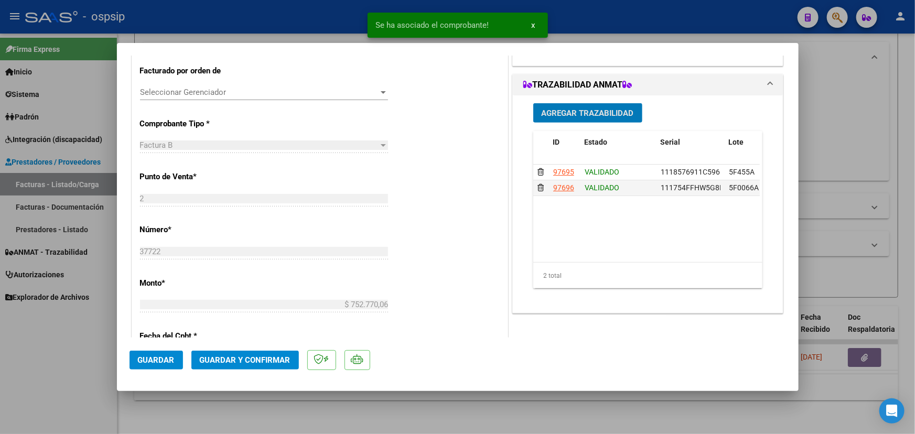
scroll to position [57, 0]
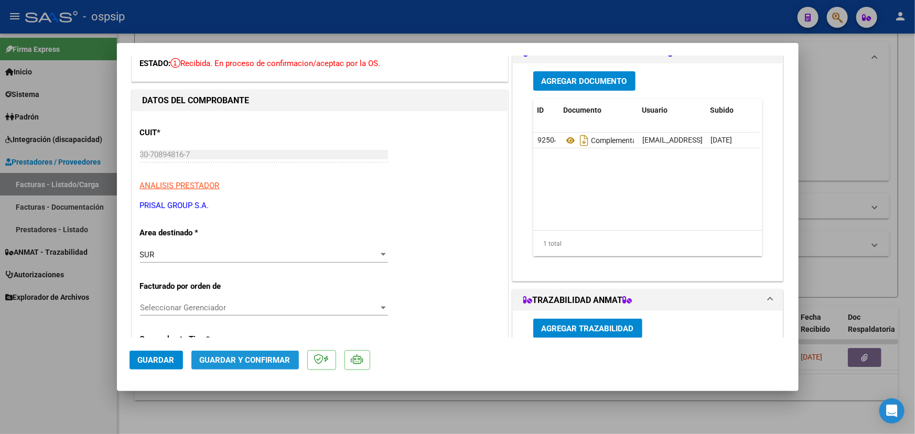
click at [236, 357] on span "Guardar y Confirmar" at bounding box center [245, 360] width 91 height 9
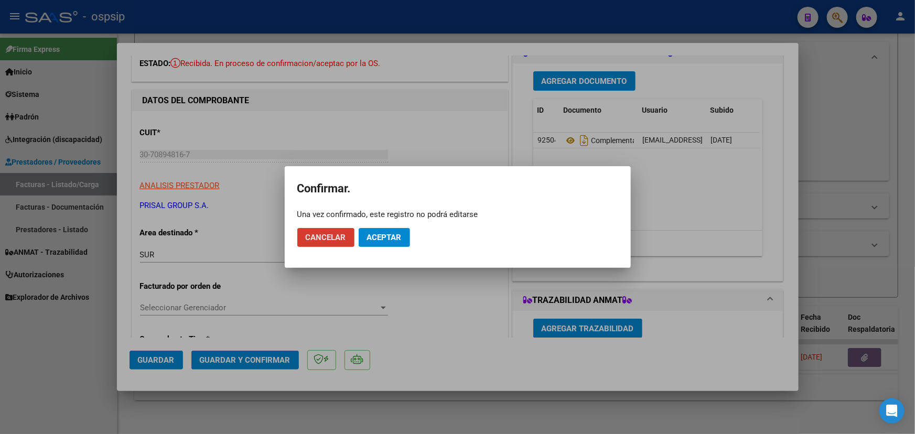
click at [384, 240] on span "Aceptar" at bounding box center [384, 237] width 35 height 9
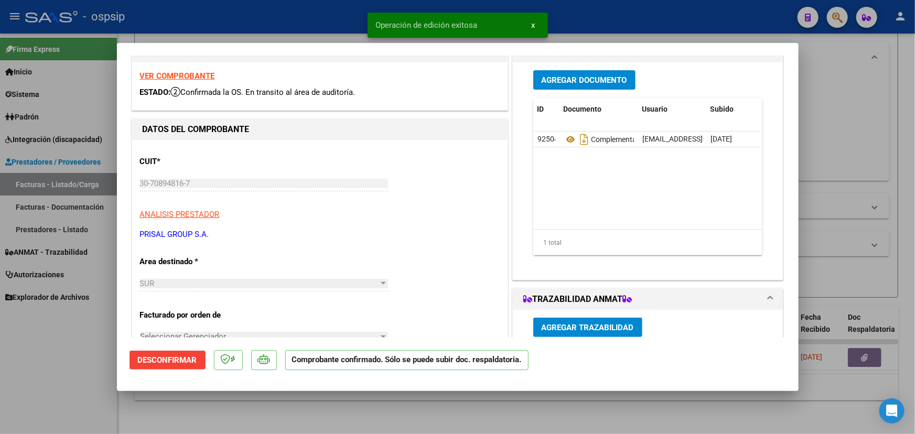
scroll to position [0, 0]
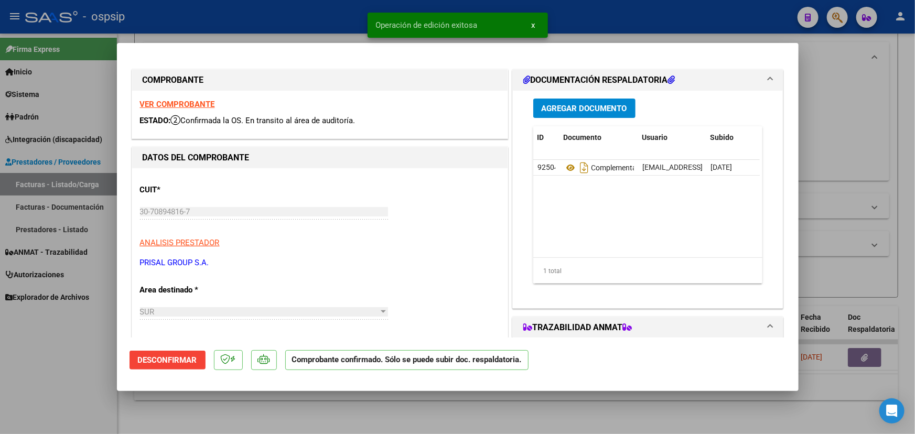
type input "$ 0,00"
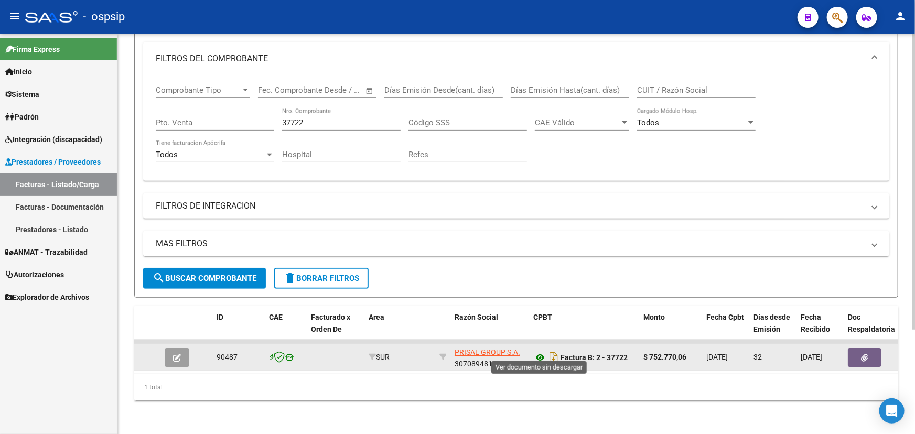
click at [541, 351] on icon at bounding box center [540, 357] width 14 height 13
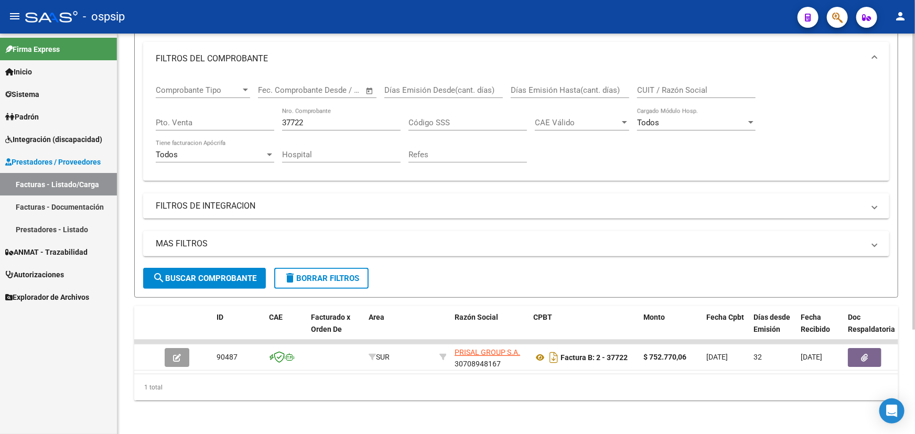
click at [286, 118] on input "37722" at bounding box center [341, 122] width 119 height 9
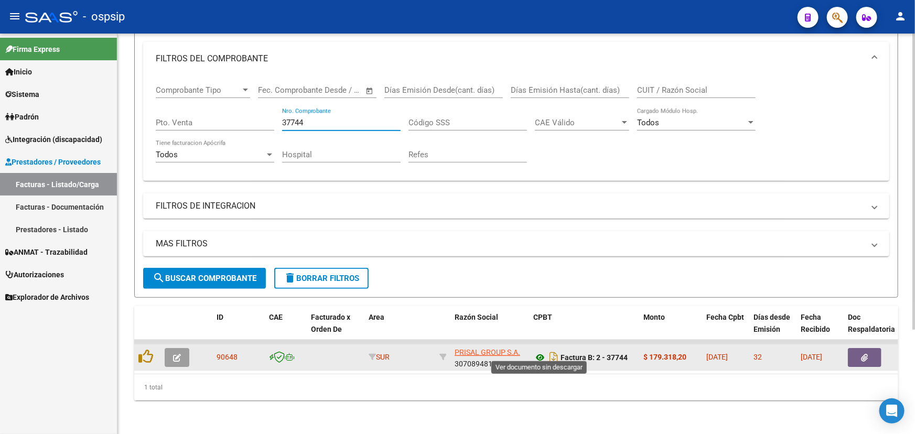
click at [535, 351] on icon at bounding box center [540, 357] width 14 height 13
click at [857, 348] on button "button" at bounding box center [865, 357] width 34 height 19
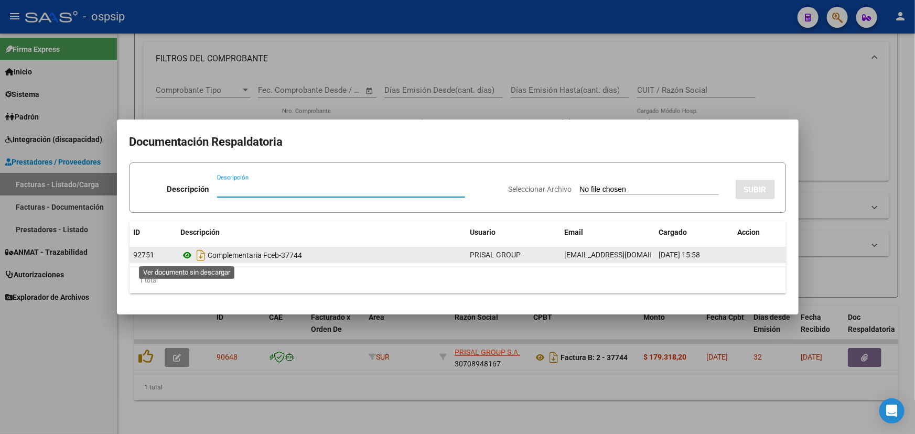
click at [185, 256] on icon at bounding box center [188, 255] width 14 height 13
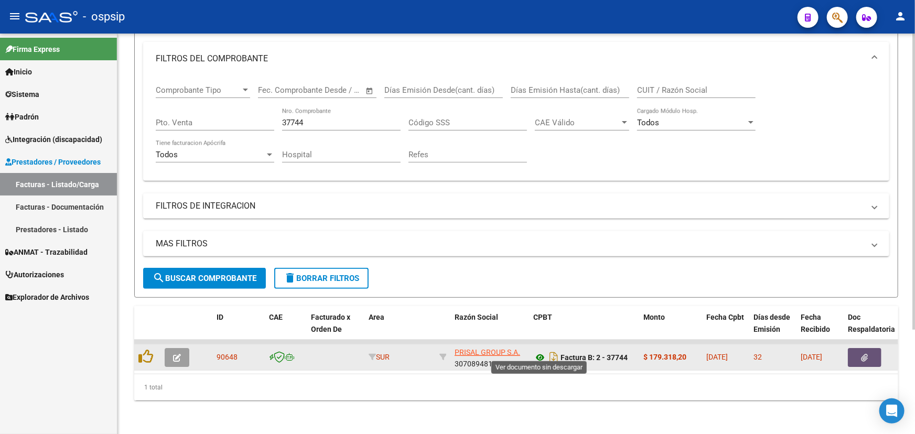
click at [535, 351] on icon at bounding box center [540, 357] width 14 height 13
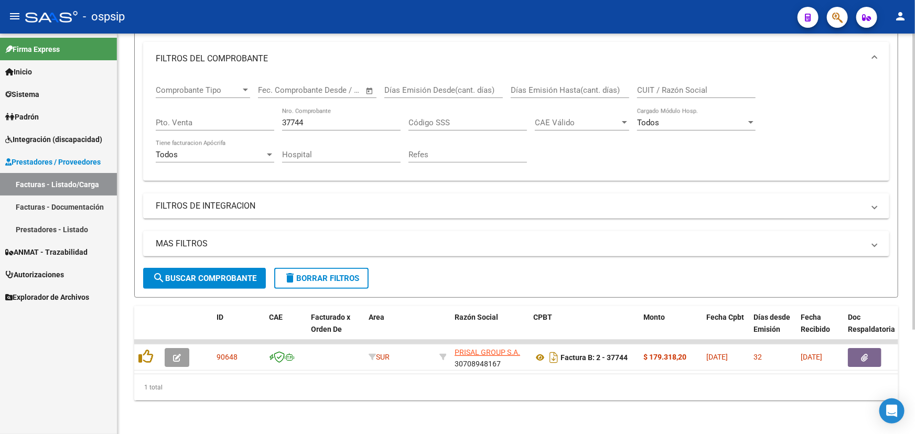
click at [293, 118] on input "37744" at bounding box center [341, 122] width 119 height 9
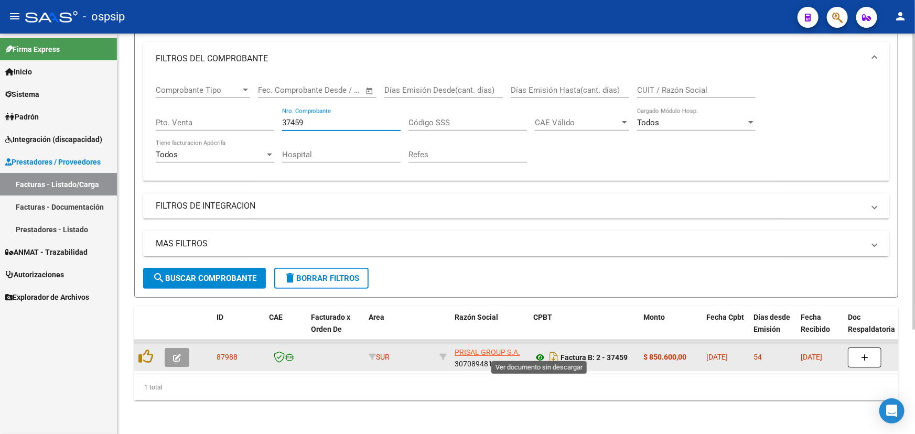
type input "37459"
click at [541, 351] on icon at bounding box center [540, 357] width 14 height 13
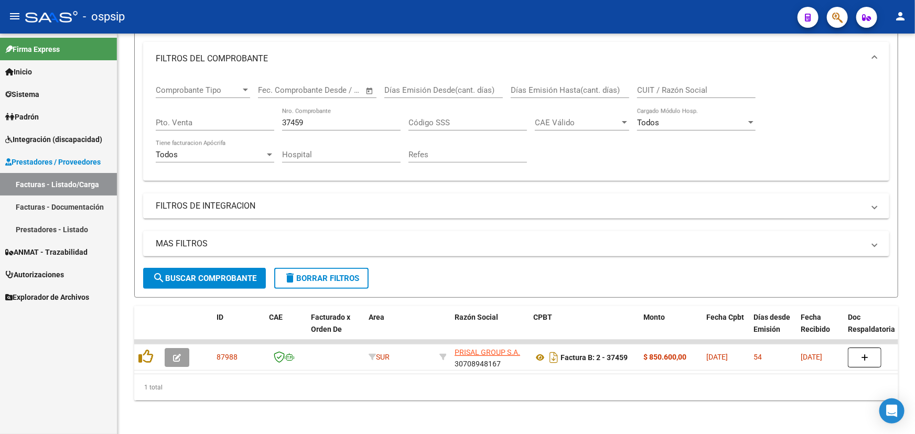
click at [899, 12] on mat-icon "person" at bounding box center [900, 16] width 13 height 13
click at [888, 70] on button "exit_to_app Salir" at bounding box center [879, 69] width 64 height 25
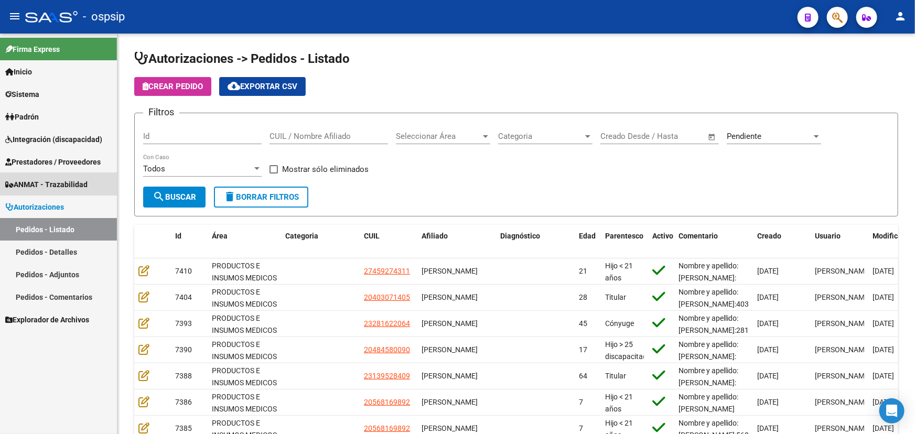
click at [46, 182] on span "ANMAT - Trazabilidad" at bounding box center [46, 185] width 82 height 12
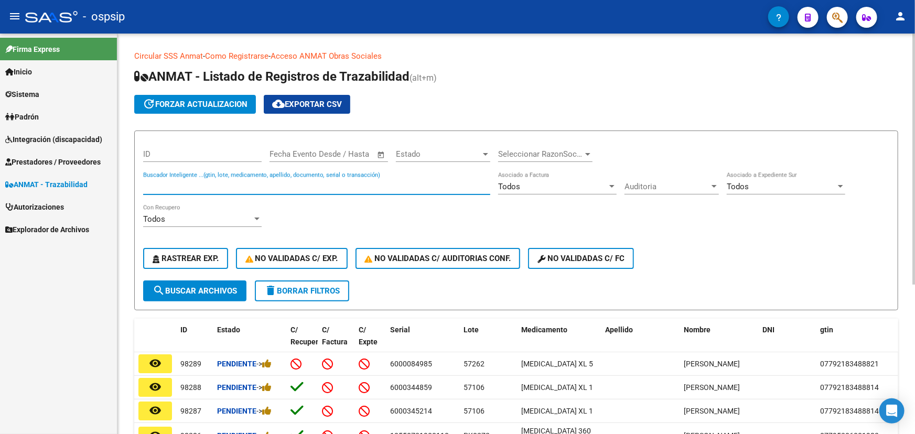
paste input "1118576911GFX2"
type input "1118576911GFX2"
click at [184, 289] on span "search Buscar Archivos" at bounding box center [195, 290] width 84 height 9
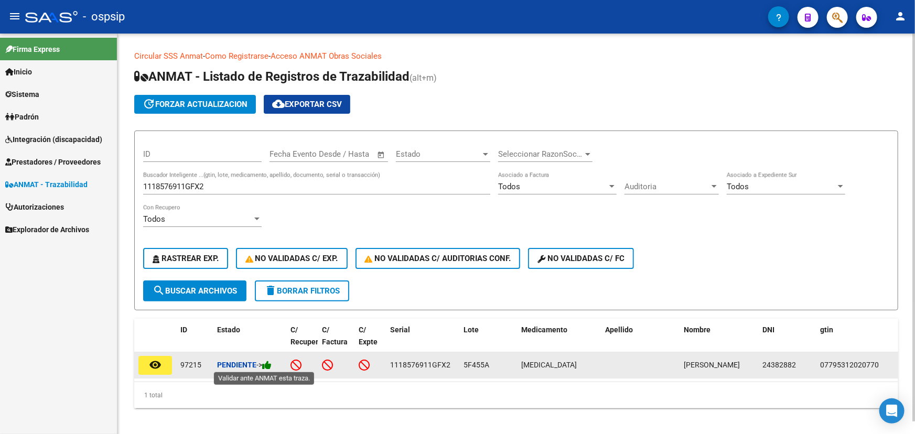
click at [272, 364] on icon at bounding box center [266, 365] width 9 height 10
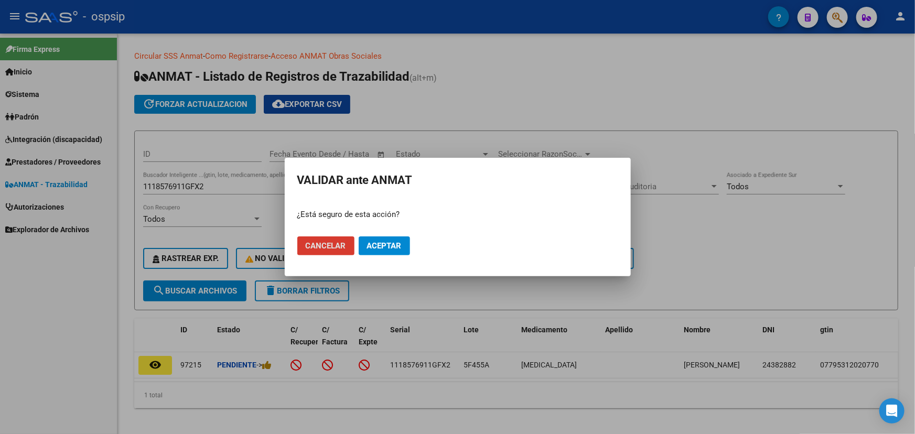
click at [387, 239] on button "Aceptar" at bounding box center [384, 246] width 51 height 19
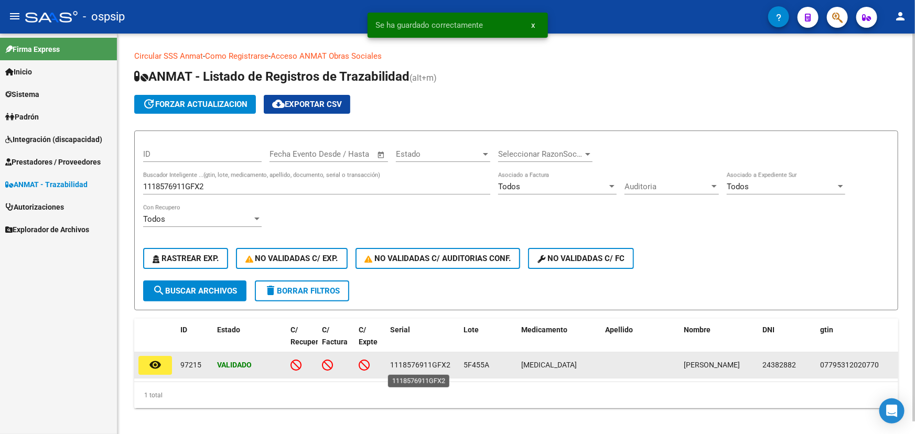
click at [416, 363] on span "1118576911GFX2" at bounding box center [420, 365] width 60 height 8
copy span "1118576911GFX2"
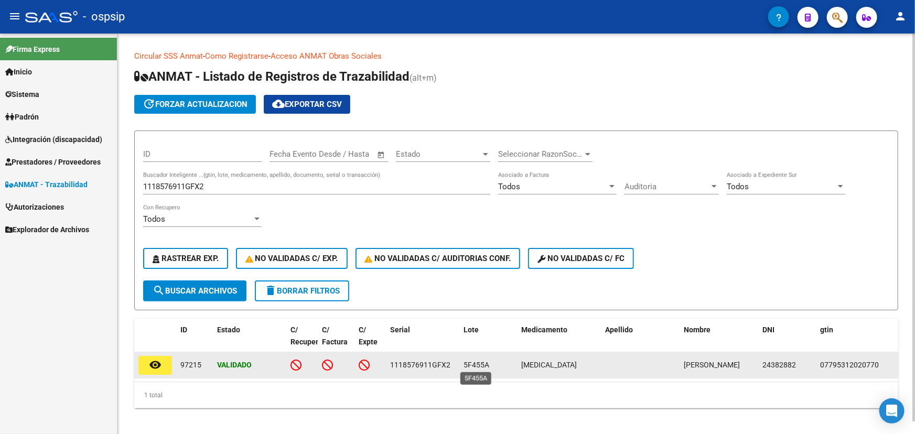
click at [478, 365] on span "5F455A" at bounding box center [477, 365] width 26 height 8
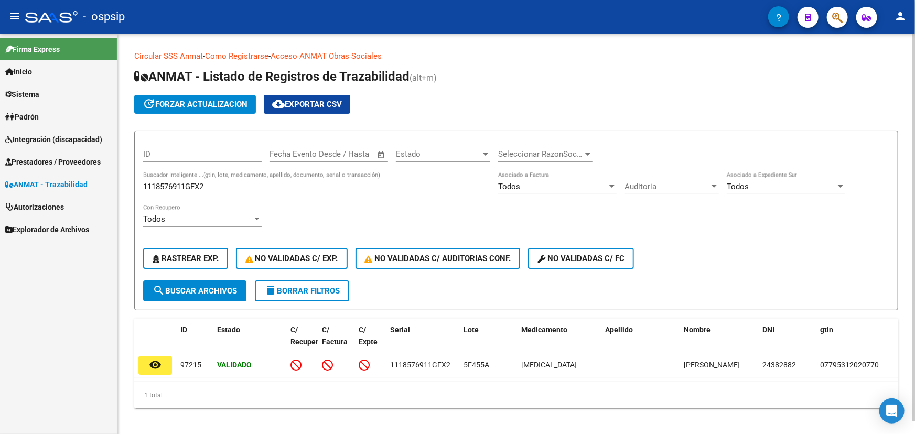
drag, startPoint x: 478, startPoint y: 365, endPoint x: 517, endPoint y: 256, distance: 115.5
click at [517, 256] on button "No Validadas c/ Auditorias Conf." at bounding box center [438, 258] width 165 height 21
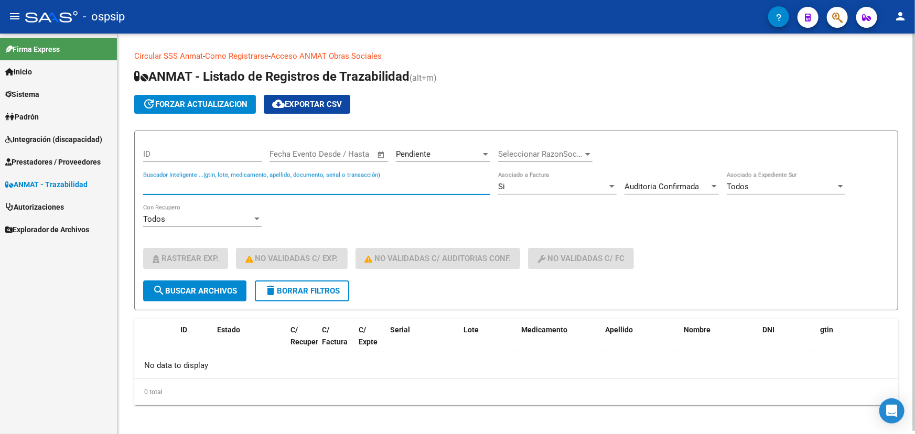
click at [189, 187] on input "Buscador Inteligente ...(gtin, lote, medicamento, apellido, documento, serial o…" at bounding box center [316, 186] width 347 height 9
paste input "1118576911GFX2"
type input "1118576911GFX2"
click at [173, 286] on span "search Buscar Archivos" at bounding box center [195, 290] width 84 height 9
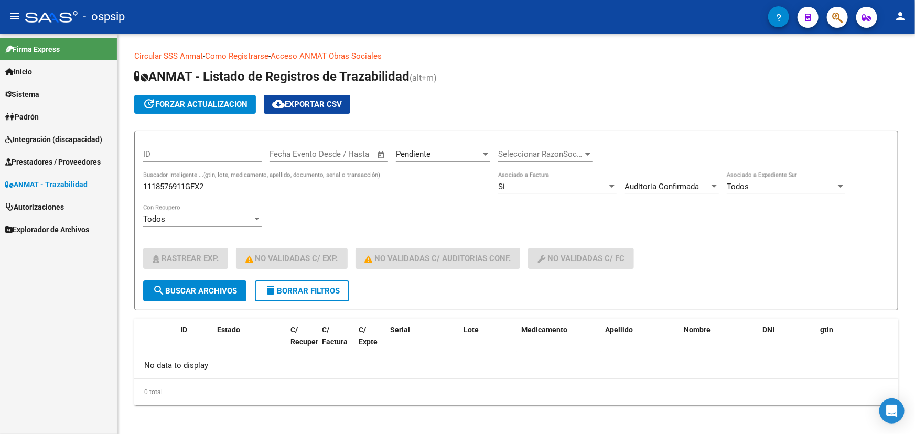
click at [58, 181] on span "ANMAT - Trazabilidad" at bounding box center [46, 185] width 82 height 12
click at [65, 181] on span "ANMAT - Trazabilidad" at bounding box center [46, 185] width 82 height 12
click at [63, 161] on span "Prestadores / Proveedores" at bounding box center [52, 162] width 95 height 12
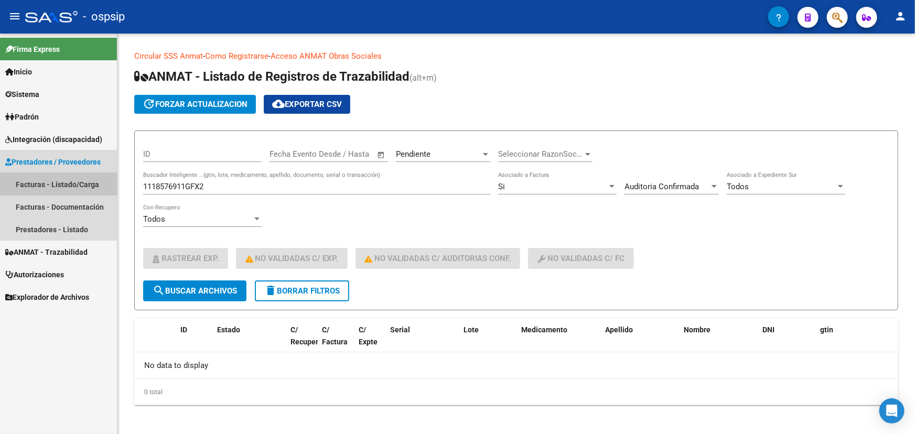
click at [65, 185] on link "Facturas - Listado/Carga" at bounding box center [58, 184] width 117 height 23
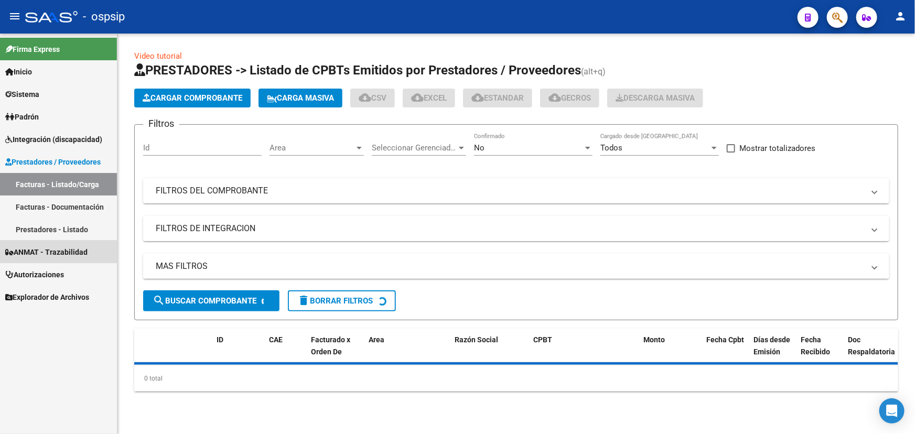
click at [66, 249] on span "ANMAT - Trazabilidad" at bounding box center [46, 252] width 82 height 12
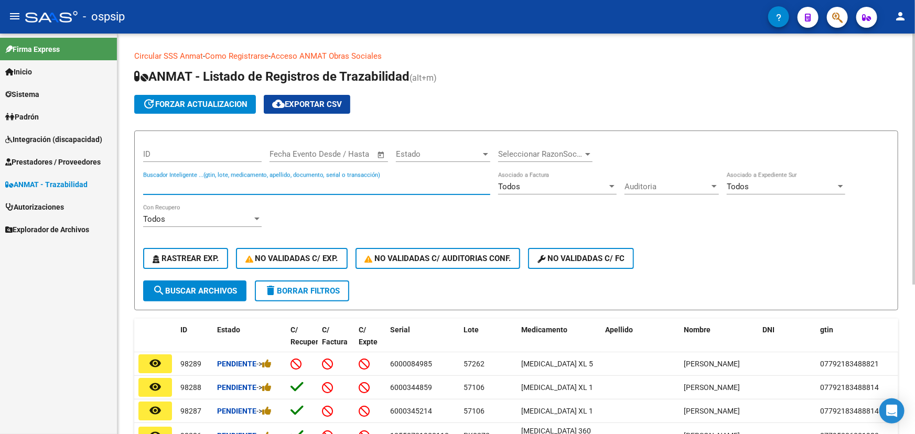
paste input "1118576911GFX2"
click at [210, 287] on span "search Buscar Archivos" at bounding box center [195, 290] width 84 height 9
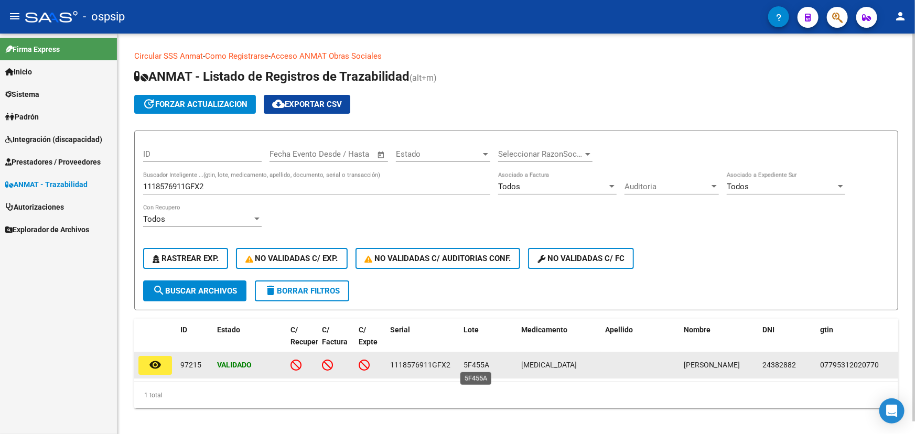
click at [486, 367] on span "5F455A" at bounding box center [477, 365] width 26 height 8
copy span "5F455A"
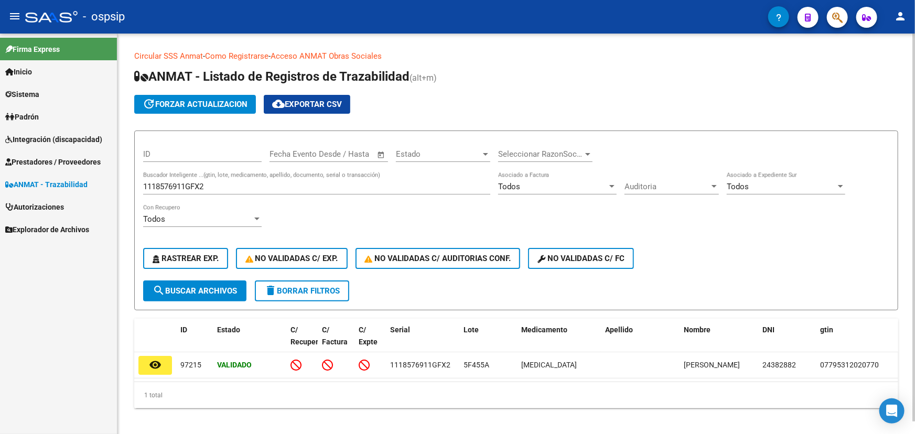
click at [177, 185] on input "1118576911GFX2" at bounding box center [316, 186] width 347 height 9
paste input "D5344MAW9CP"
type input "111D5344MAW9CP"
click at [190, 282] on button "search Buscar Archivos" at bounding box center [194, 291] width 103 height 21
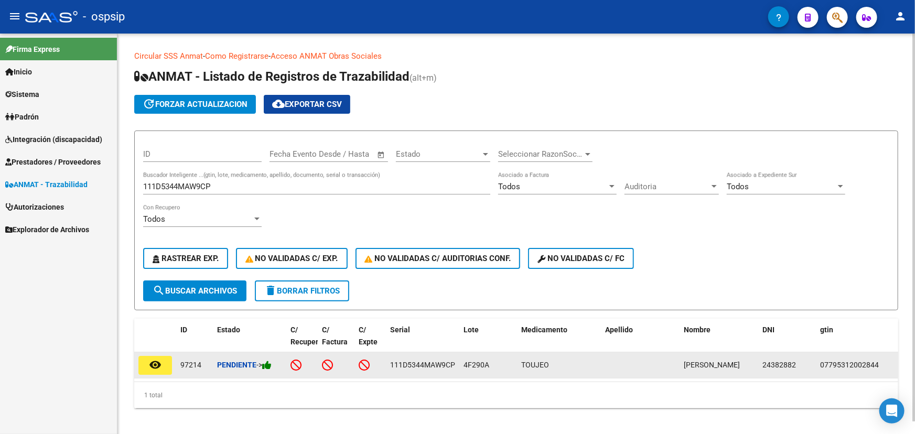
click at [272, 362] on icon at bounding box center [266, 365] width 9 height 10
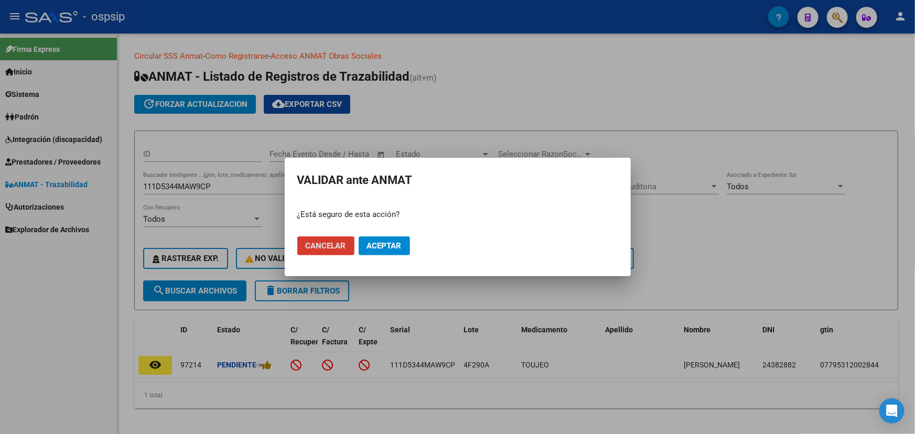
click at [400, 242] on span "Aceptar" at bounding box center [384, 245] width 35 height 9
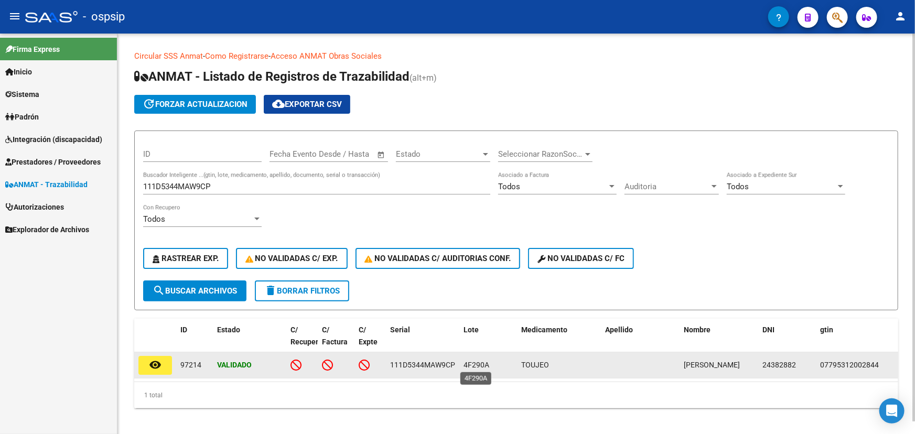
click at [478, 364] on span "4F290A" at bounding box center [477, 365] width 26 height 8
copy span "4F290A"
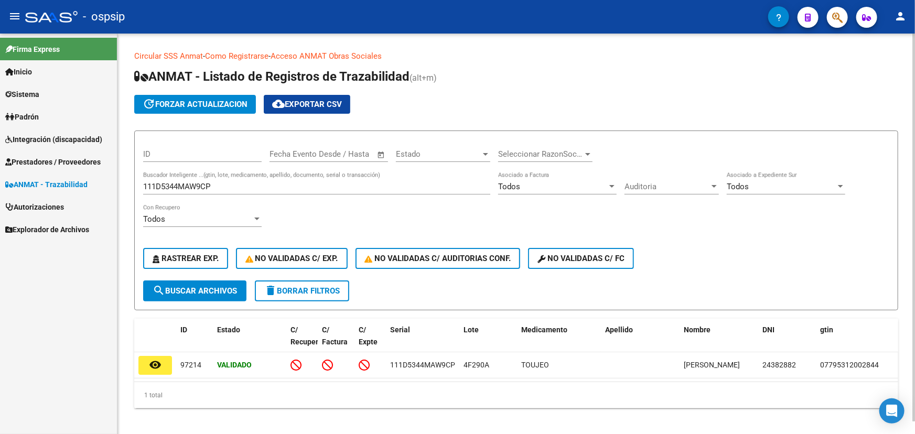
click at [204, 189] on input "111D5344MAW9CP" at bounding box center [316, 186] width 347 height 9
paste input "0042323304784"
click at [217, 294] on span "search Buscar Archivos" at bounding box center [195, 290] width 84 height 9
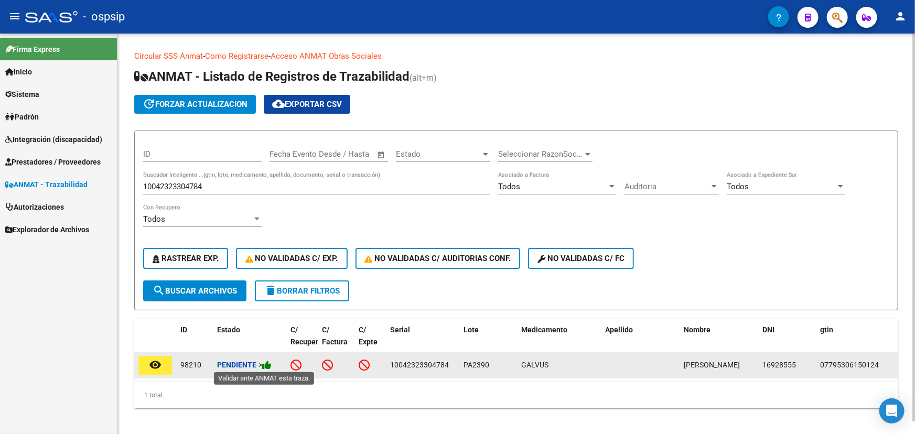
click at [272, 363] on icon at bounding box center [266, 365] width 9 height 10
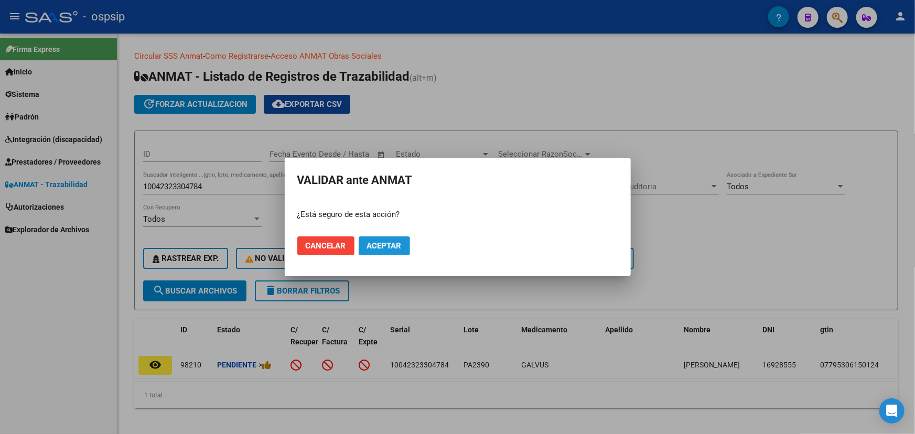
click at [391, 249] on span "Aceptar" at bounding box center [384, 245] width 35 height 9
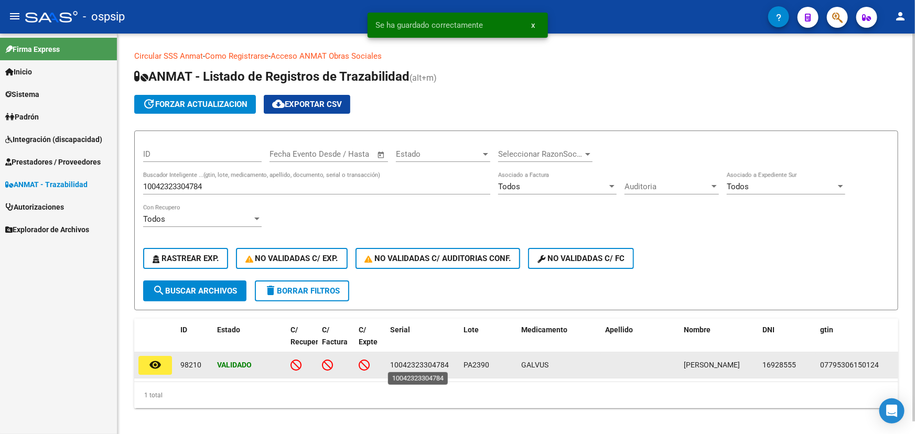
click at [411, 364] on span "10042323304784" at bounding box center [419, 365] width 59 height 8
copy span "10042323304784"
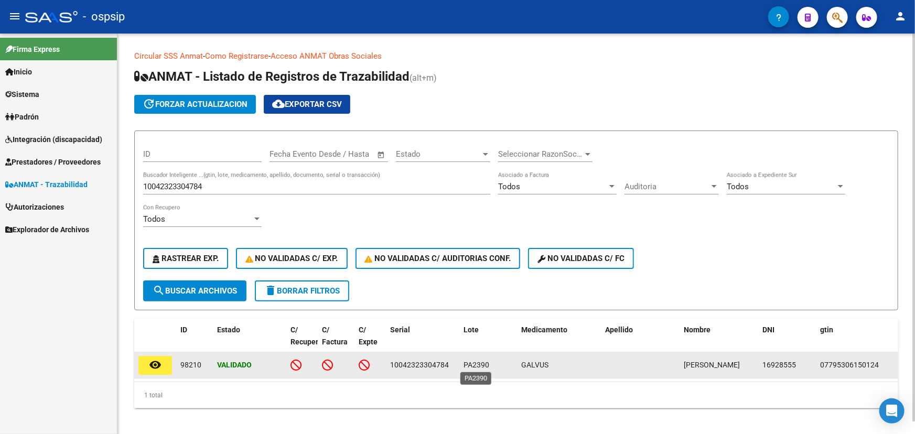
click at [475, 362] on span "PA2390" at bounding box center [477, 365] width 26 height 8
copy span "PA2390"
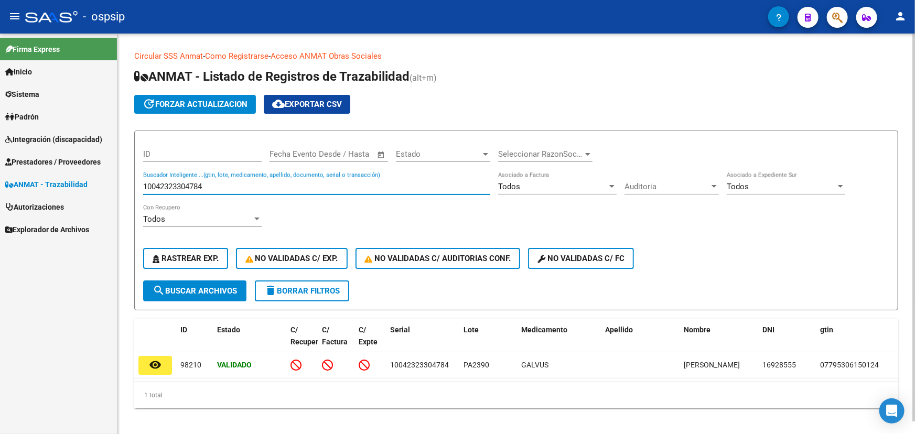
click at [195, 182] on input "10042323304784" at bounding box center [316, 186] width 347 height 9
paste input "7798168950000A397306"
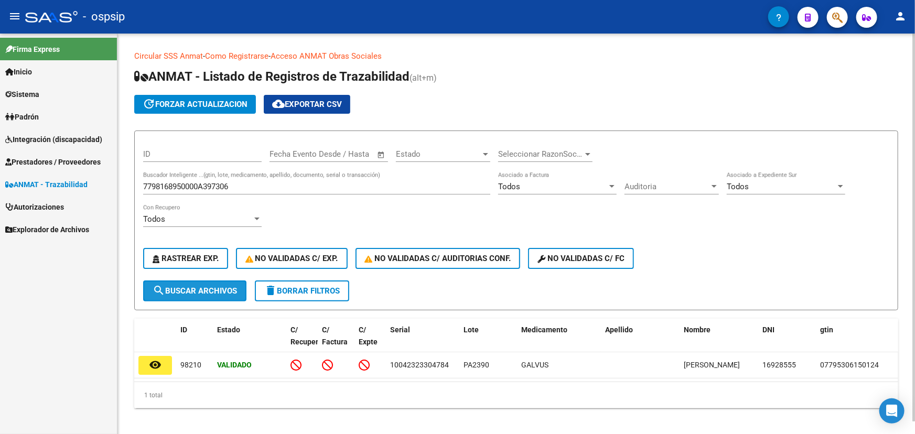
click at [235, 282] on button "search Buscar Archivos" at bounding box center [194, 291] width 103 height 21
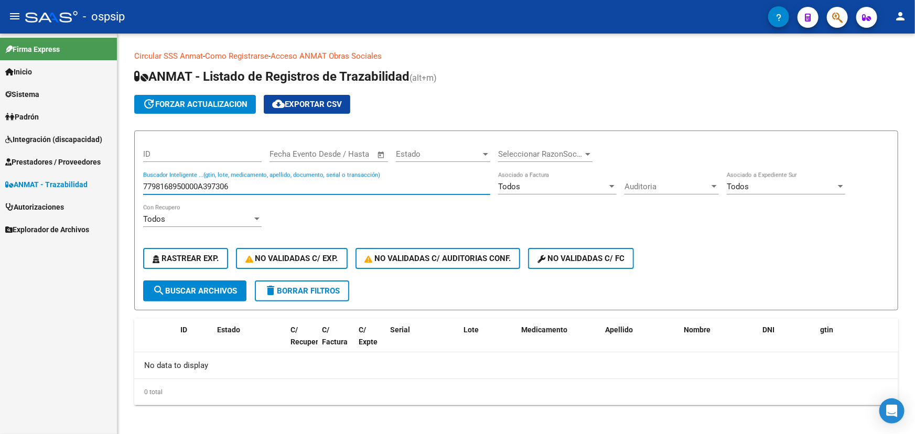
drag, startPoint x: 199, startPoint y: 184, endPoint x: 116, endPoint y: 178, distance: 83.6
click at [116, 178] on mat-sidenav-container "Firma Express Inicio Calendario SSS Instructivos Contacto OS Sistema Usuarios T…" at bounding box center [457, 234] width 915 height 401
click at [170, 189] on input "A397306" at bounding box center [316, 186] width 347 height 9
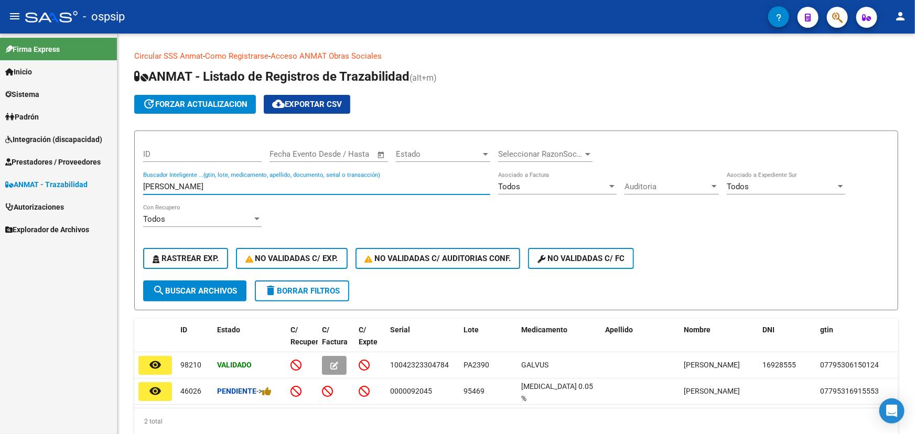
type input "DONATO"
click at [850, 16] on mat-toolbar "menu - ospsip person" at bounding box center [457, 17] width 915 height 34
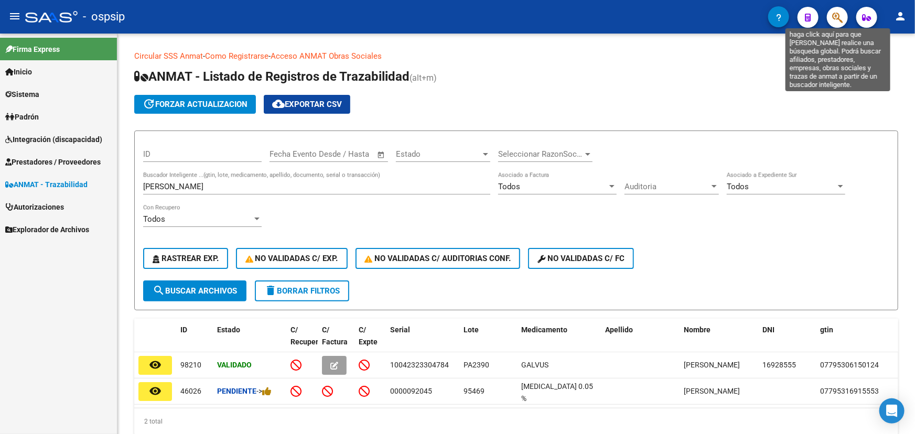
click at [839, 12] on icon "button" at bounding box center [837, 18] width 10 height 12
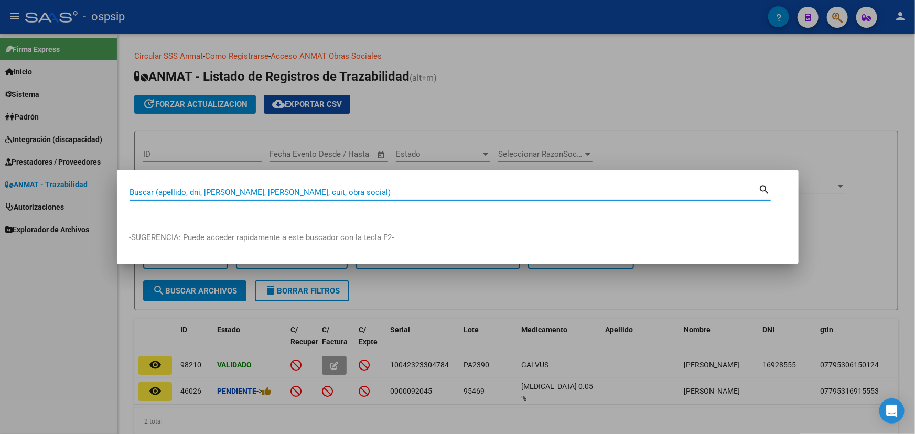
paste input "47828692"
type input "47828692"
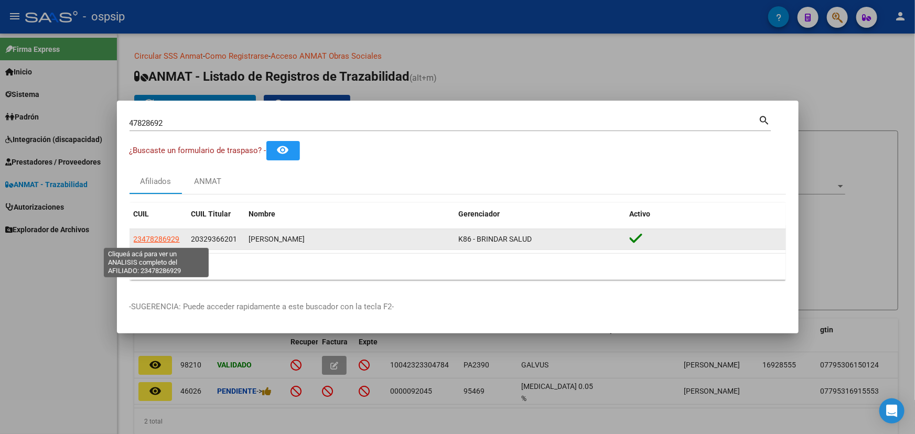
click at [147, 237] on span "23478286929" at bounding box center [157, 239] width 46 height 8
drag, startPoint x: 131, startPoint y: 241, endPoint x: 178, endPoint y: 239, distance: 46.7
click at [183, 239] on datatable-body-cell "23478286929" at bounding box center [159, 239] width 58 height 20
copy span "23478286929"
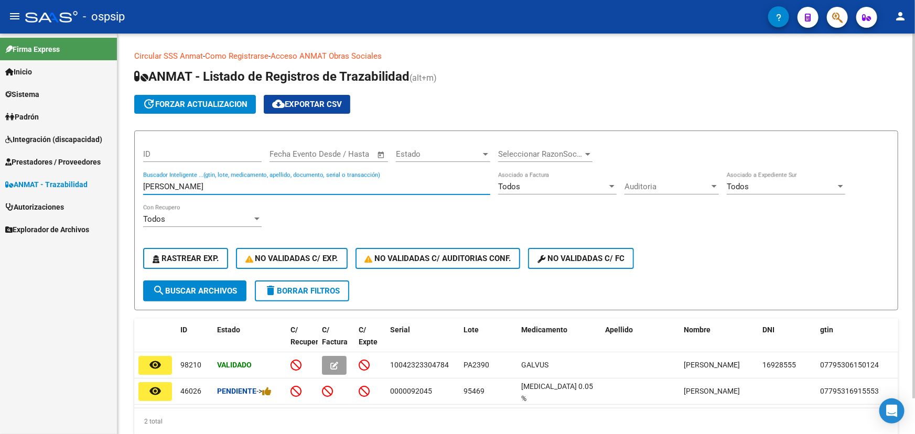
click at [169, 187] on input "DONATO" at bounding box center [316, 186] width 347 height 9
paste input "111852ND9E0KRE"
click at [200, 294] on button "search Buscar Archivos" at bounding box center [194, 291] width 103 height 21
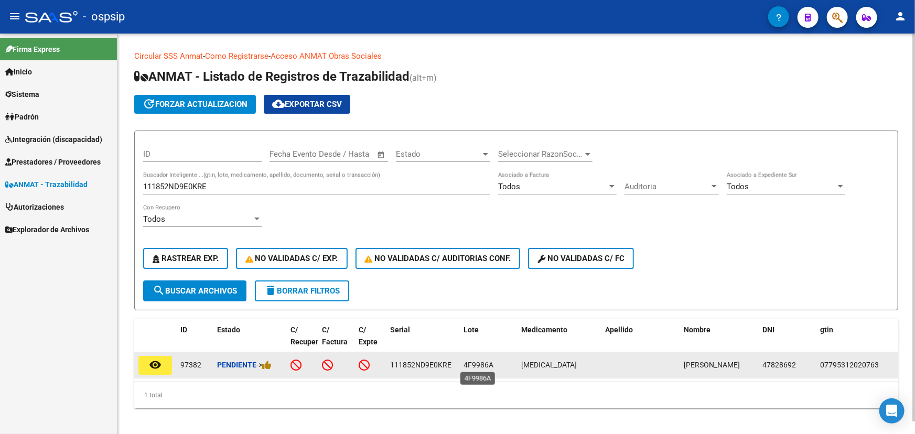
click at [482, 364] on span "4F9986A" at bounding box center [479, 365] width 30 height 8
copy span "4F9986A"
click at [271, 364] on icon at bounding box center [266, 365] width 9 height 10
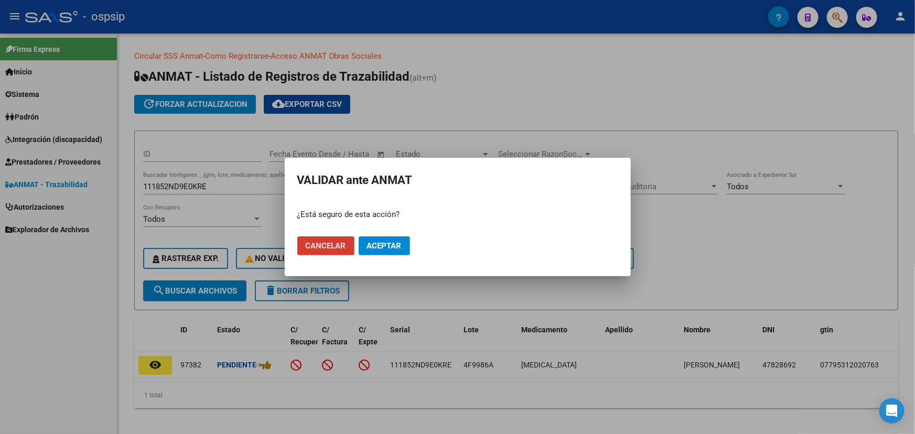
click at [365, 250] on button "Aceptar" at bounding box center [384, 246] width 51 height 19
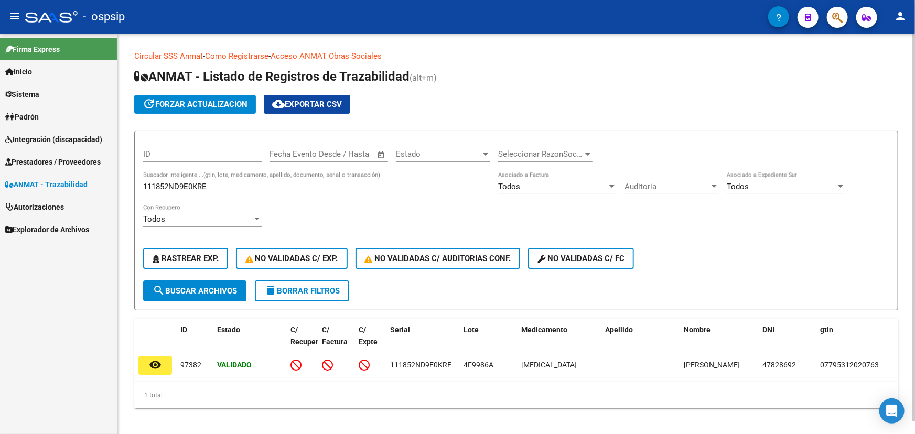
click at [190, 186] on input "111852ND9E0KRE" at bounding box center [316, 186] width 347 height 9
paste input "0915247207"
type input "0915247207"
click at [219, 286] on span "search Buscar Archivos" at bounding box center [195, 290] width 84 height 9
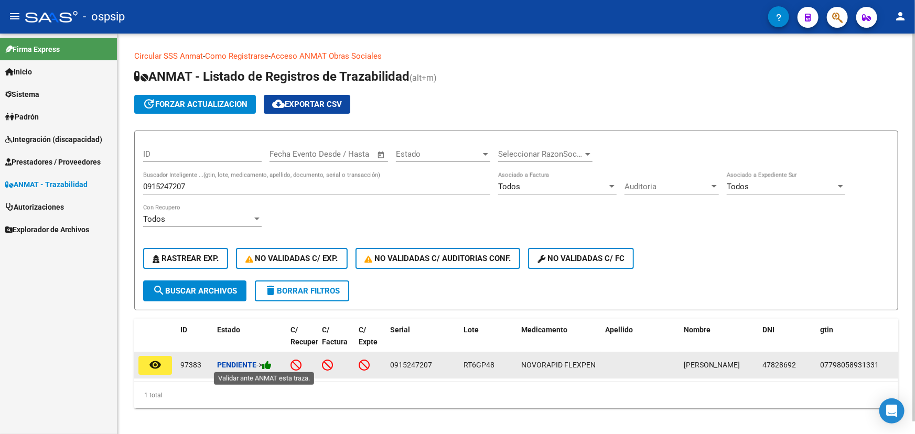
click at [272, 365] on icon at bounding box center [266, 365] width 9 height 10
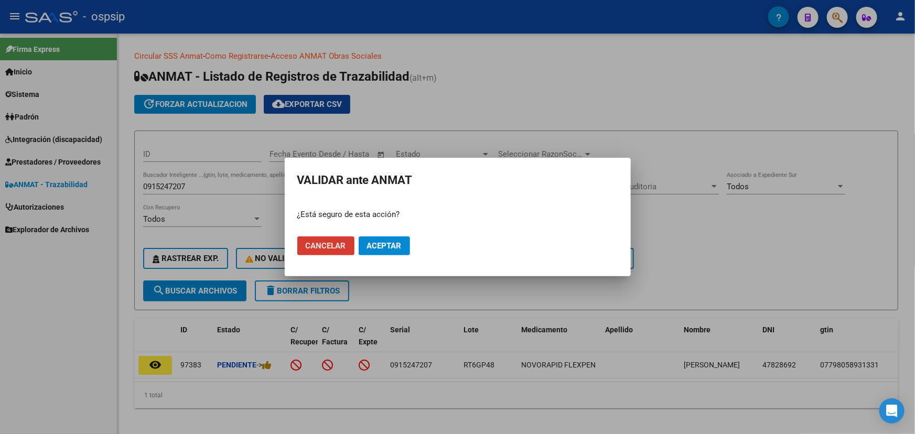
click at [368, 244] on span "Aceptar" at bounding box center [384, 245] width 35 height 9
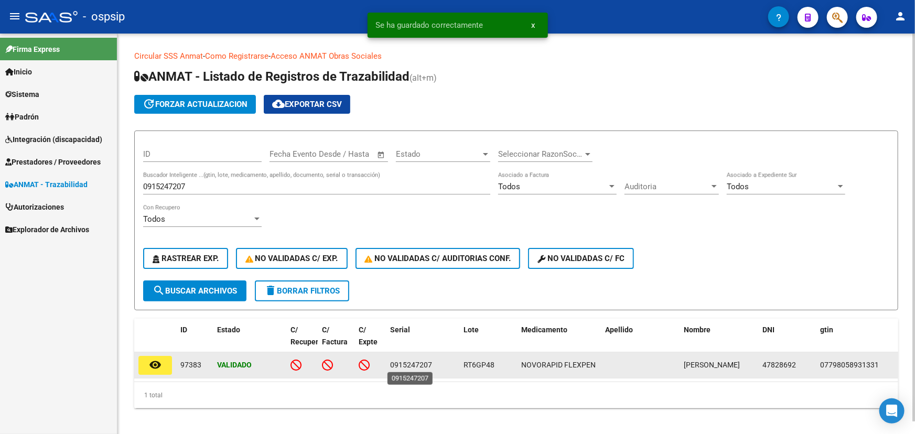
click at [416, 363] on span "0915247207" at bounding box center [411, 365] width 42 height 8
copy span "0915247207"
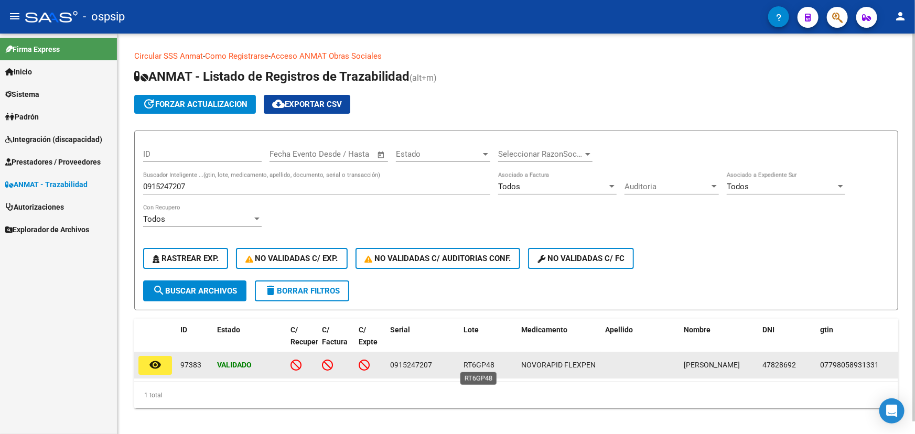
click at [478, 366] on span "RT6GP48" at bounding box center [479, 365] width 31 height 8
copy span "RT6GP48"
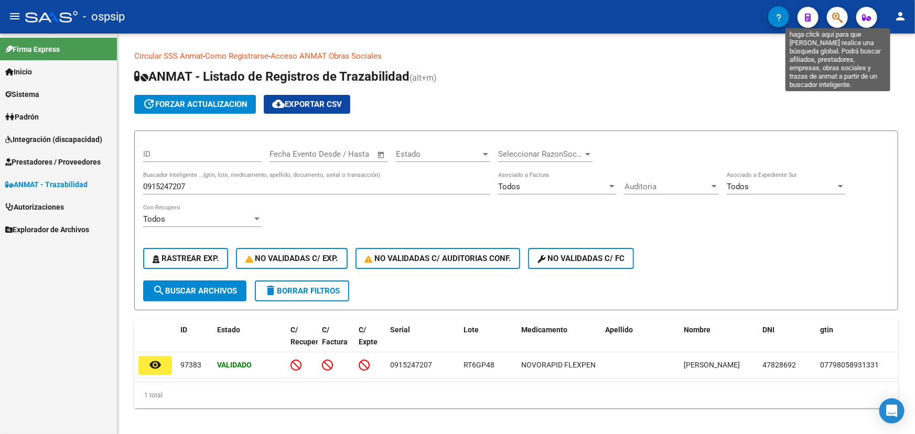
click at [840, 13] on icon "button" at bounding box center [837, 18] width 10 height 12
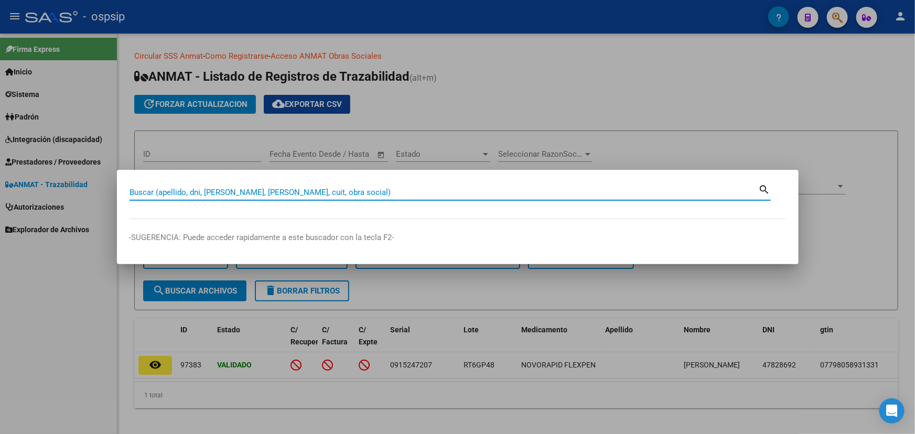
paste input "17615195"
type input "17615195"
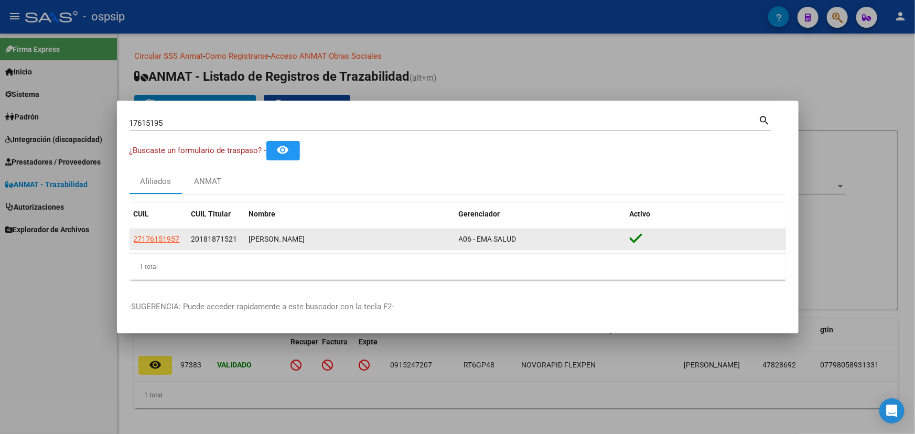
drag, startPoint x: 132, startPoint y: 241, endPoint x: 179, endPoint y: 241, distance: 47.2
click at [179, 241] on datatable-body-cell "27176151957" at bounding box center [159, 239] width 58 height 20
copy span "27176151957"
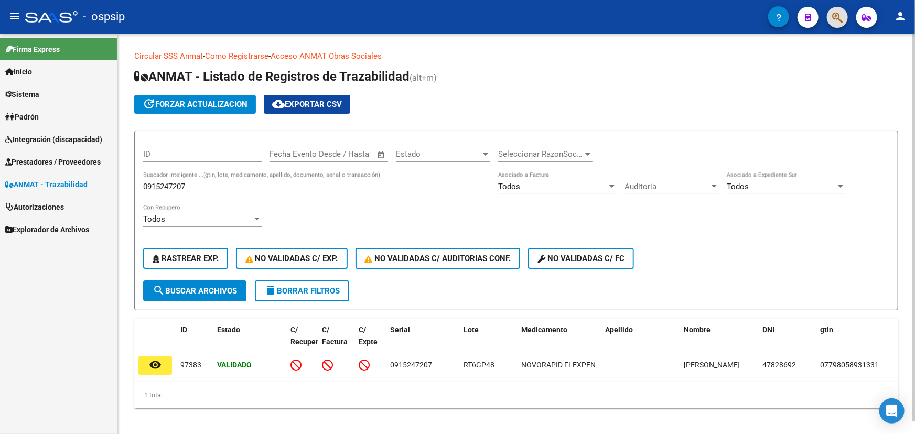
click at [179, 185] on input "0915247207" at bounding box center [316, 186] width 347 height 9
paste input "1118576911C596"
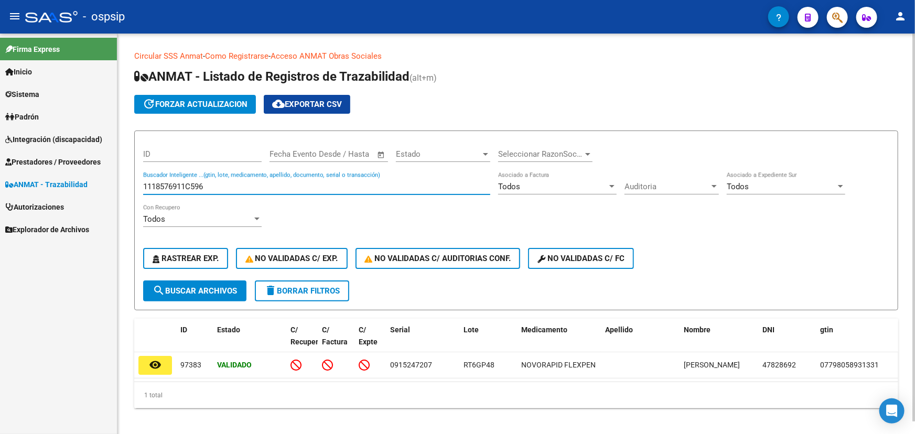
click at [199, 294] on button "search Buscar Archivos" at bounding box center [194, 291] width 103 height 21
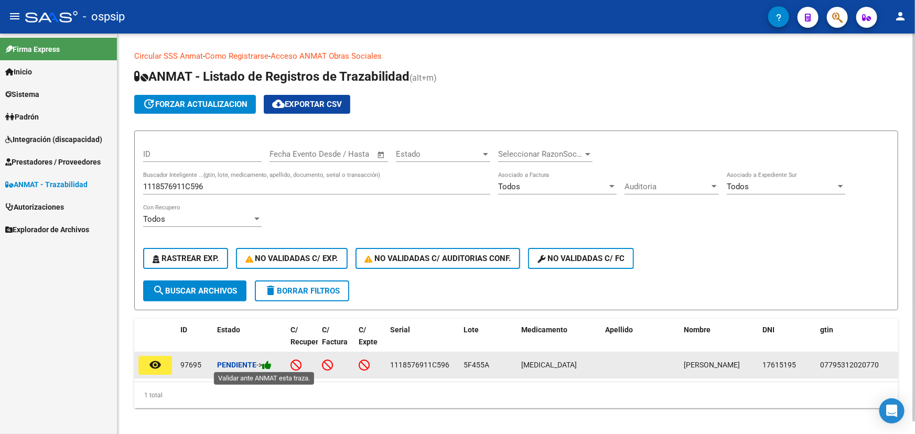
click at [271, 364] on icon at bounding box center [266, 365] width 9 height 10
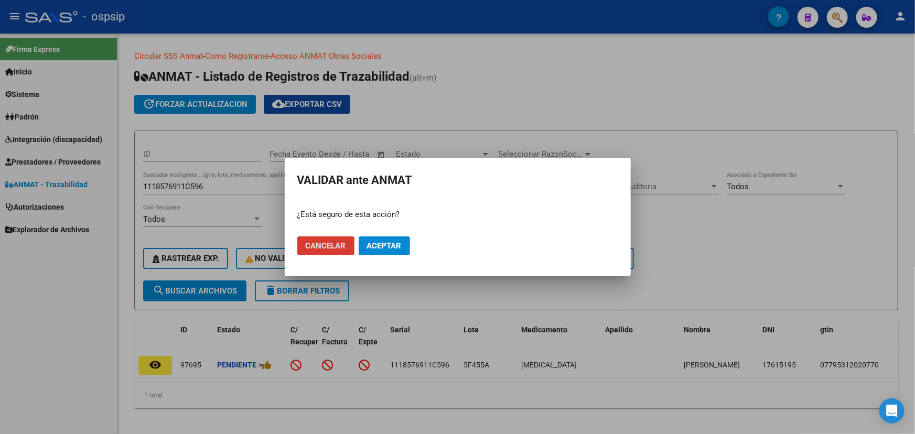
click at [383, 244] on span "Aceptar" at bounding box center [384, 245] width 35 height 9
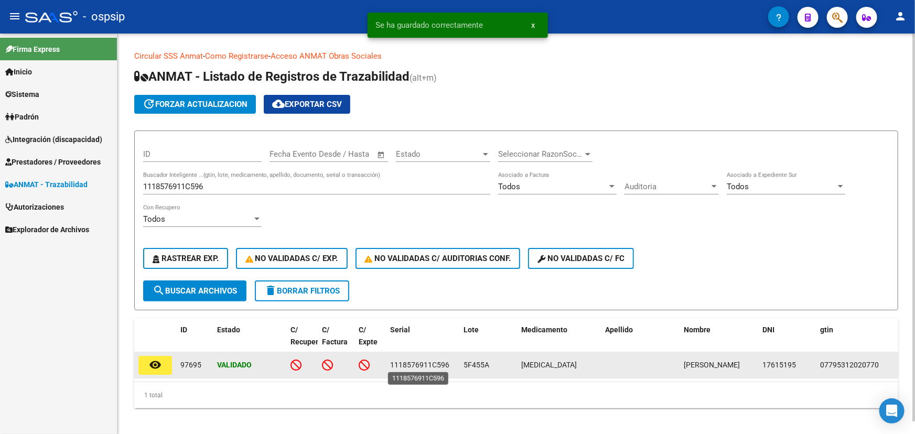
click at [426, 366] on span "1118576911C596" at bounding box center [419, 365] width 59 height 8
copy span "1118576911C596"
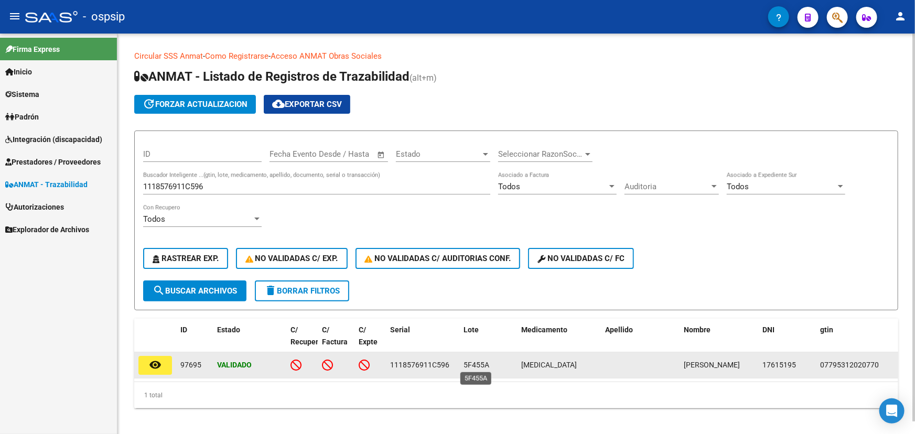
click at [480, 363] on span "5F455A" at bounding box center [477, 365] width 26 height 8
copy span "5F455A"
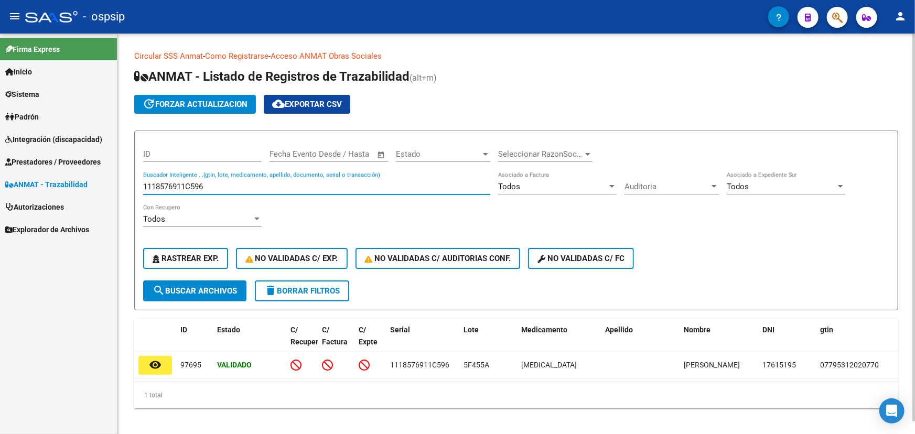
click at [175, 183] on input "1118576911C596" at bounding box center [316, 186] width 347 height 9
paste input "754FFHW5G8E"
type input "111754FFHW5G8E"
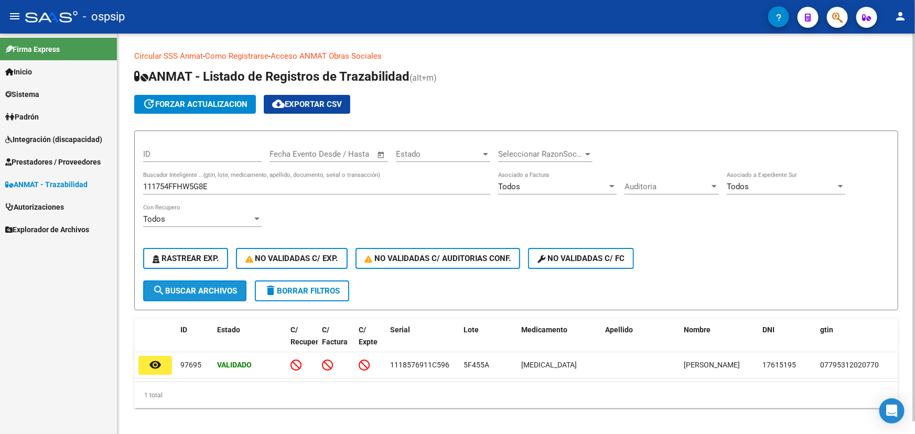
click at [204, 288] on span "search Buscar Archivos" at bounding box center [195, 290] width 84 height 9
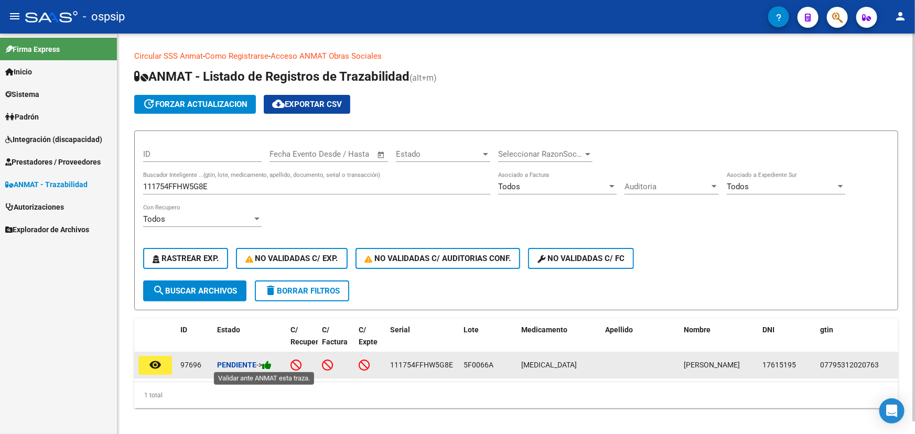
click at [272, 364] on icon at bounding box center [266, 365] width 9 height 10
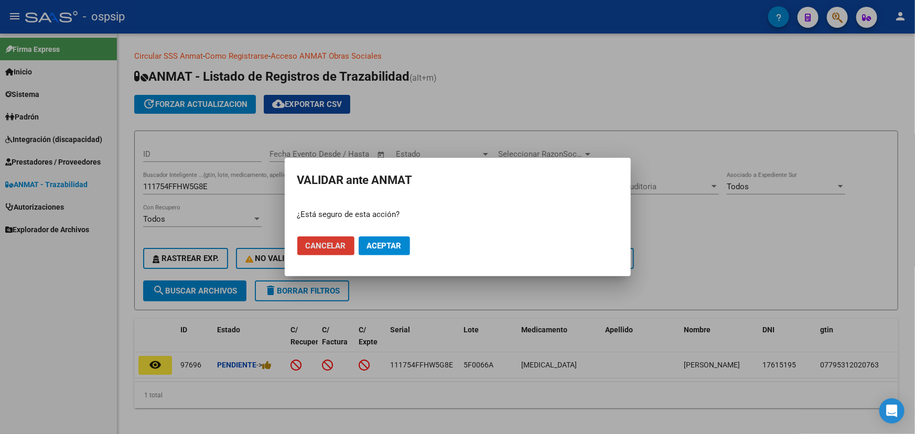
click at [381, 244] on span "Aceptar" at bounding box center [384, 245] width 35 height 9
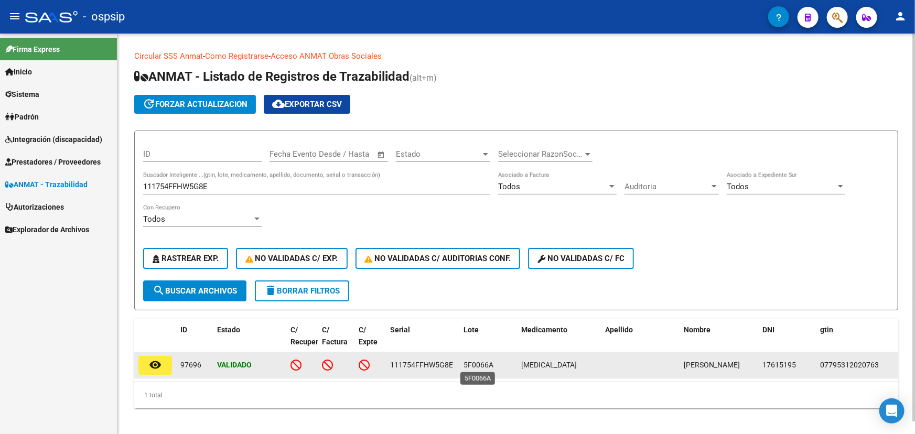
click at [466, 361] on span "5F0066A" at bounding box center [479, 365] width 30 height 8
copy span "5F0066A"
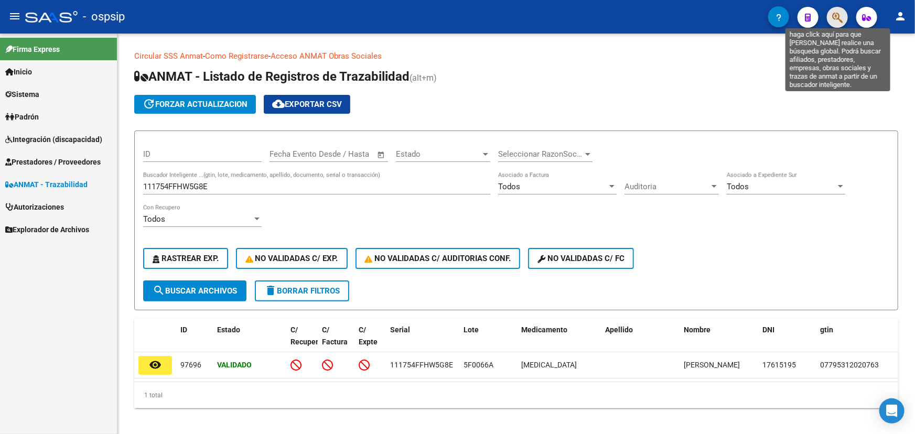
click at [839, 14] on icon "button" at bounding box center [837, 18] width 10 height 12
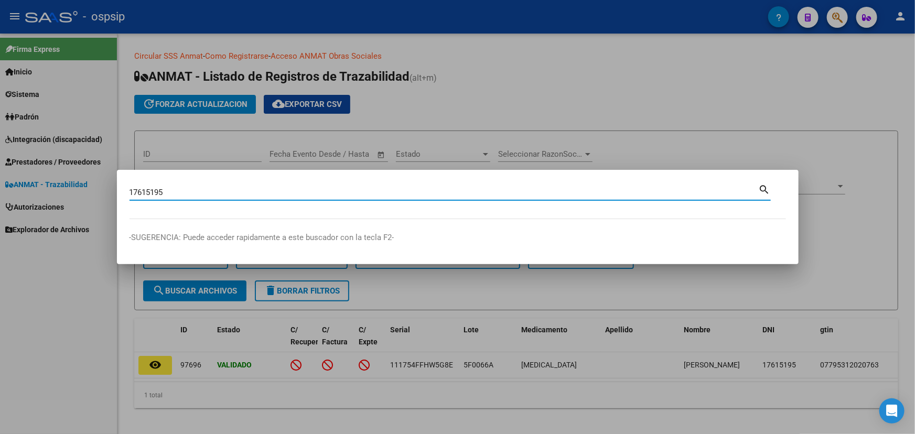
type input "17615195"
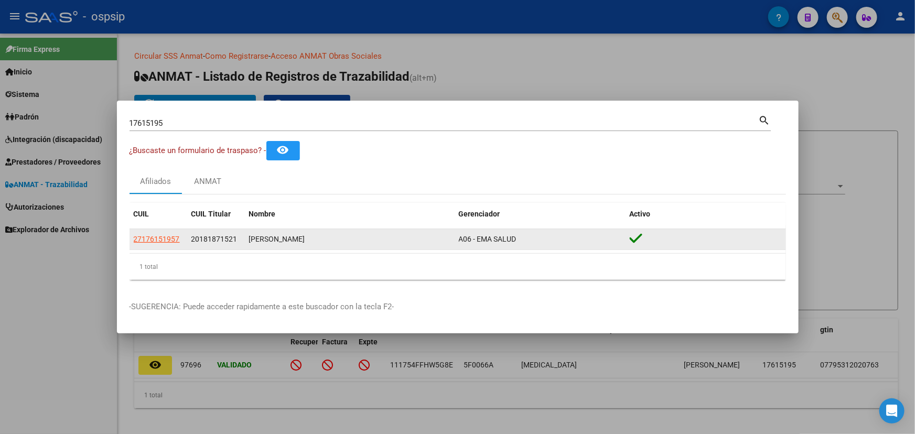
drag, startPoint x: 131, startPoint y: 236, endPoint x: 180, endPoint y: 237, distance: 48.8
click at [180, 237] on datatable-body-cell "27176151957" at bounding box center [159, 239] width 58 height 20
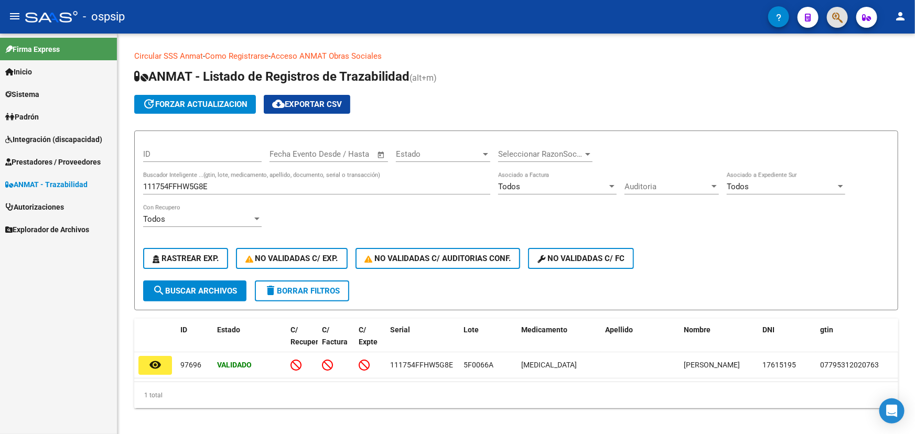
click at [898, 14] on mat-icon "person" at bounding box center [900, 16] width 13 height 13
click at [896, 70] on button "exit_to_app Salir" at bounding box center [879, 69] width 64 height 25
